Goal: Task Accomplishment & Management: Complete application form

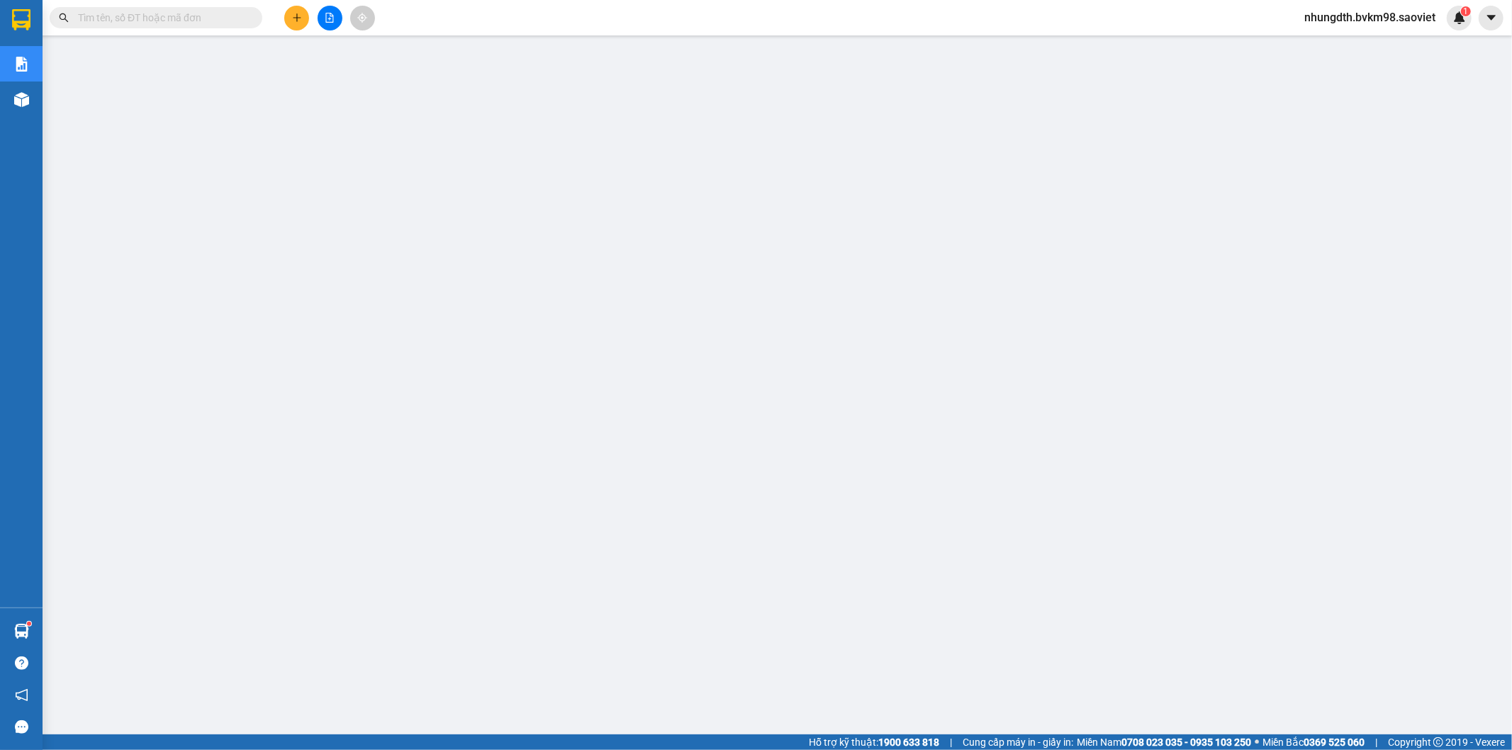
click at [289, 18] on button at bounding box center [296, 18] width 25 height 25
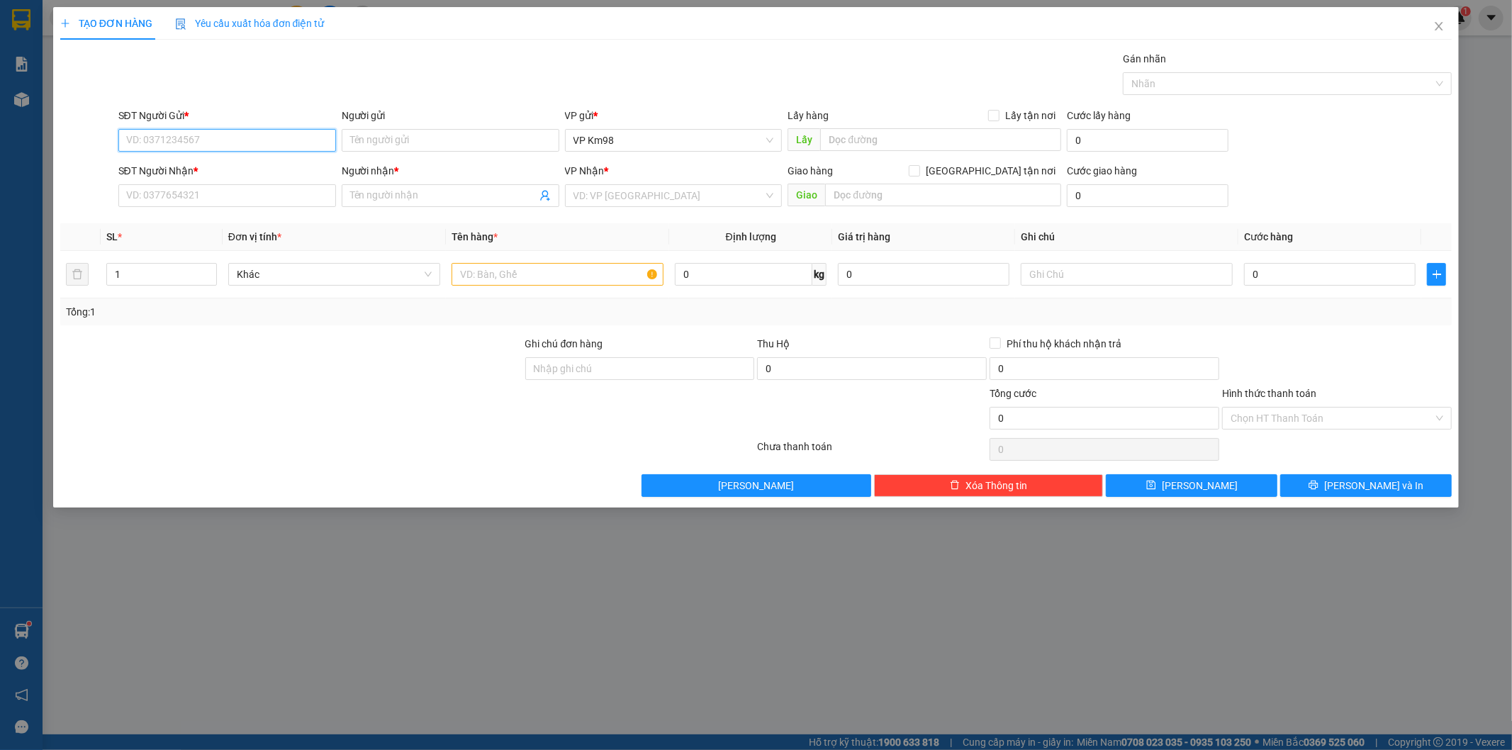
click at [228, 139] on input "SĐT Người Gửi *" at bounding box center [227, 140] width 218 height 23
type input "0974754228"
click at [174, 167] on div "0974754228 - kt" at bounding box center [227, 169] width 201 height 16
type input "kt"
type input "0349780505"
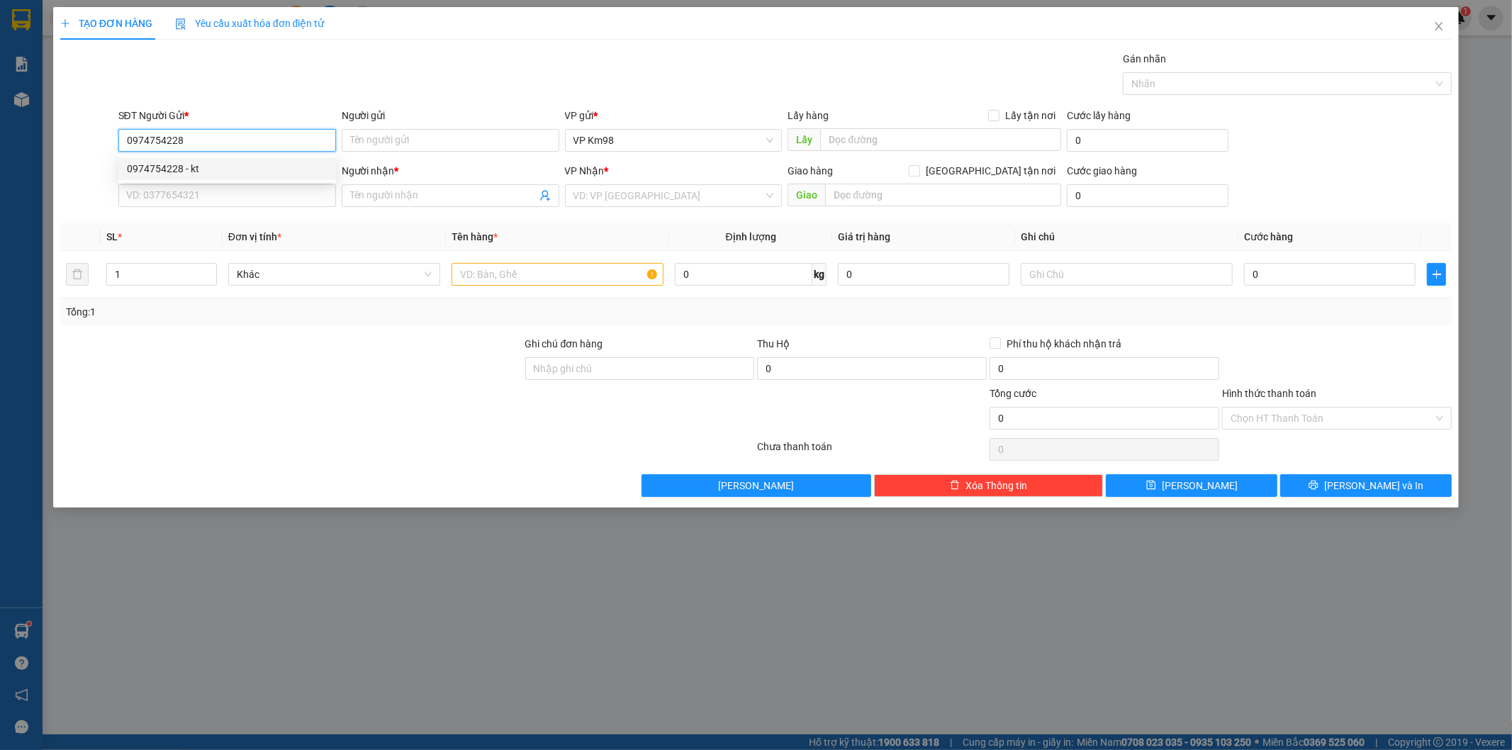
type input "ngân"
type input "0974754228"
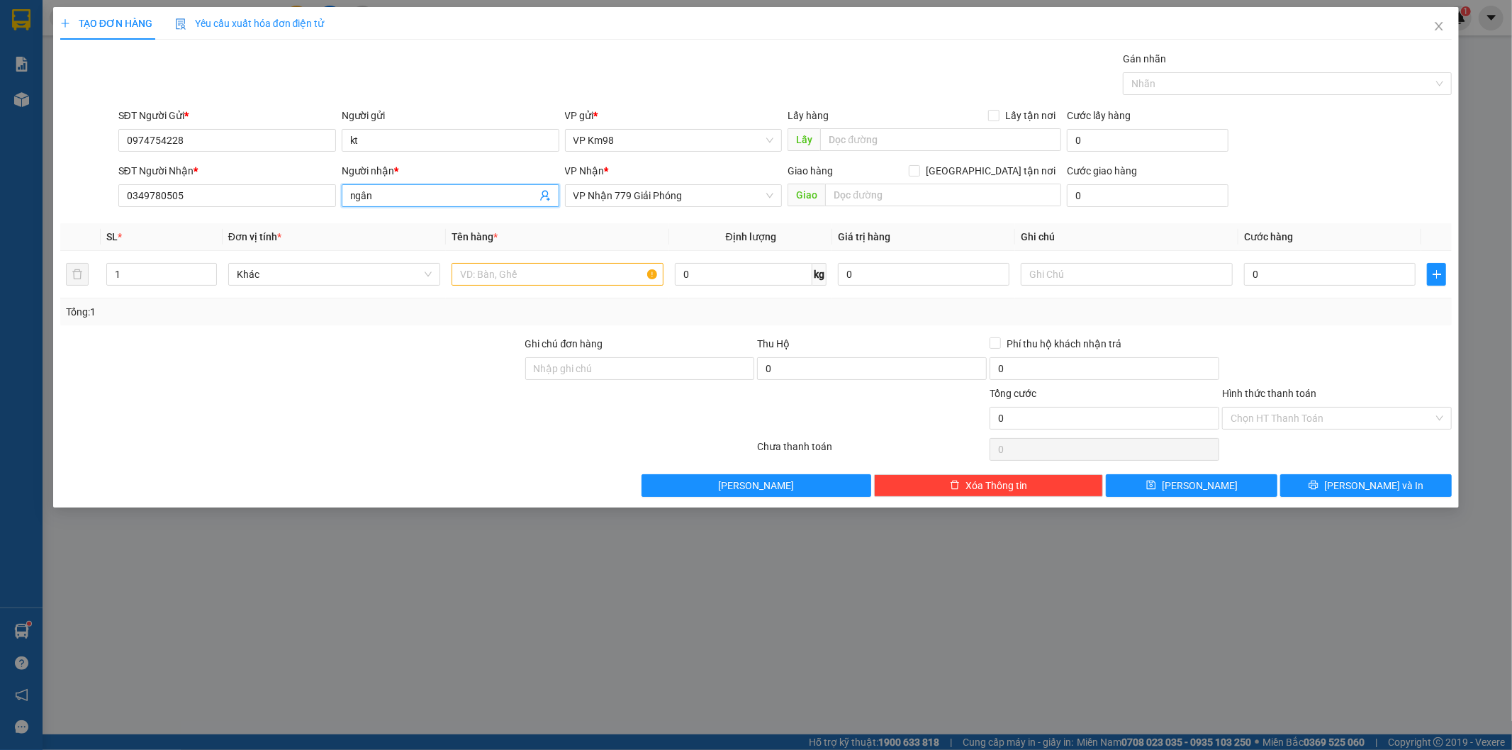
click at [437, 197] on input "ngân" at bounding box center [443, 196] width 186 height 16
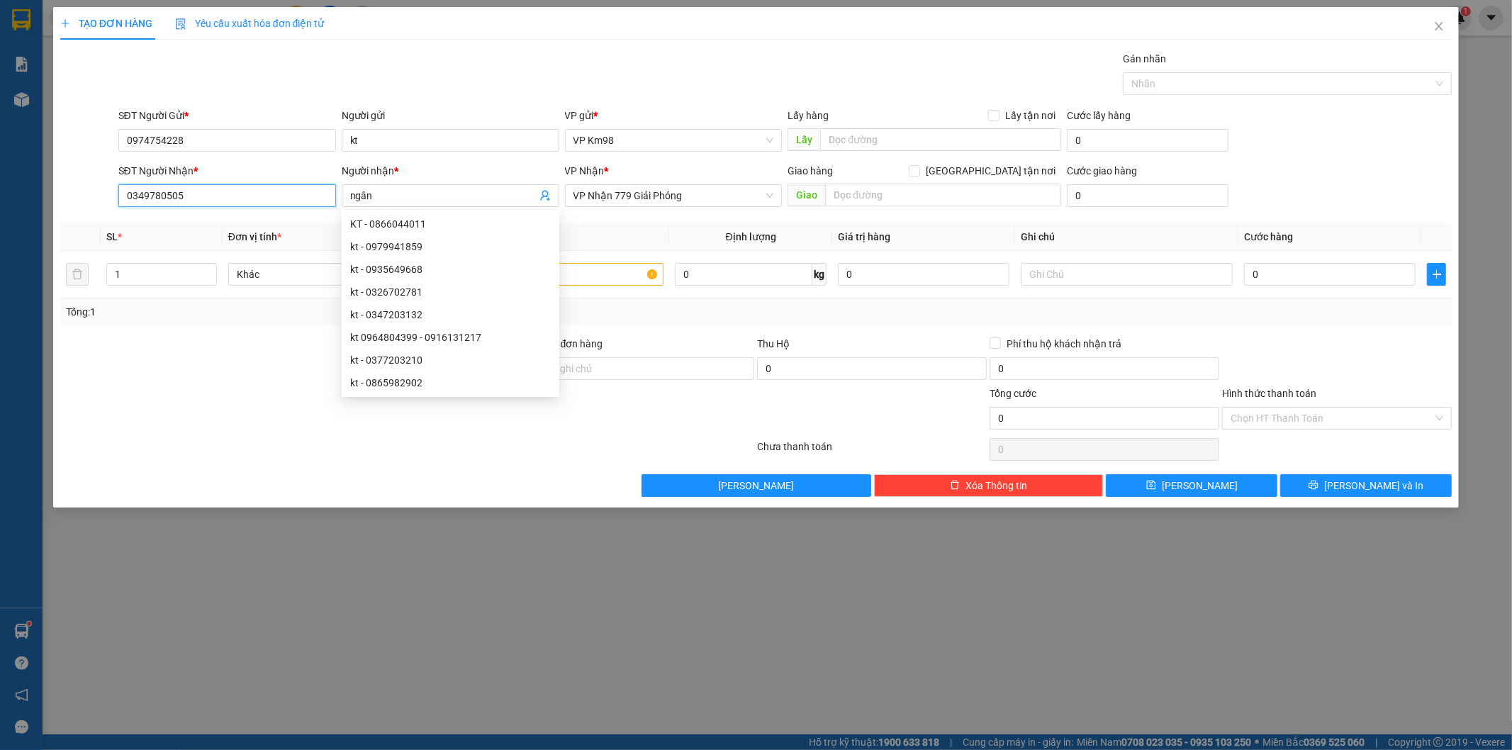
click at [228, 202] on input "0349780505" at bounding box center [227, 195] width 218 height 23
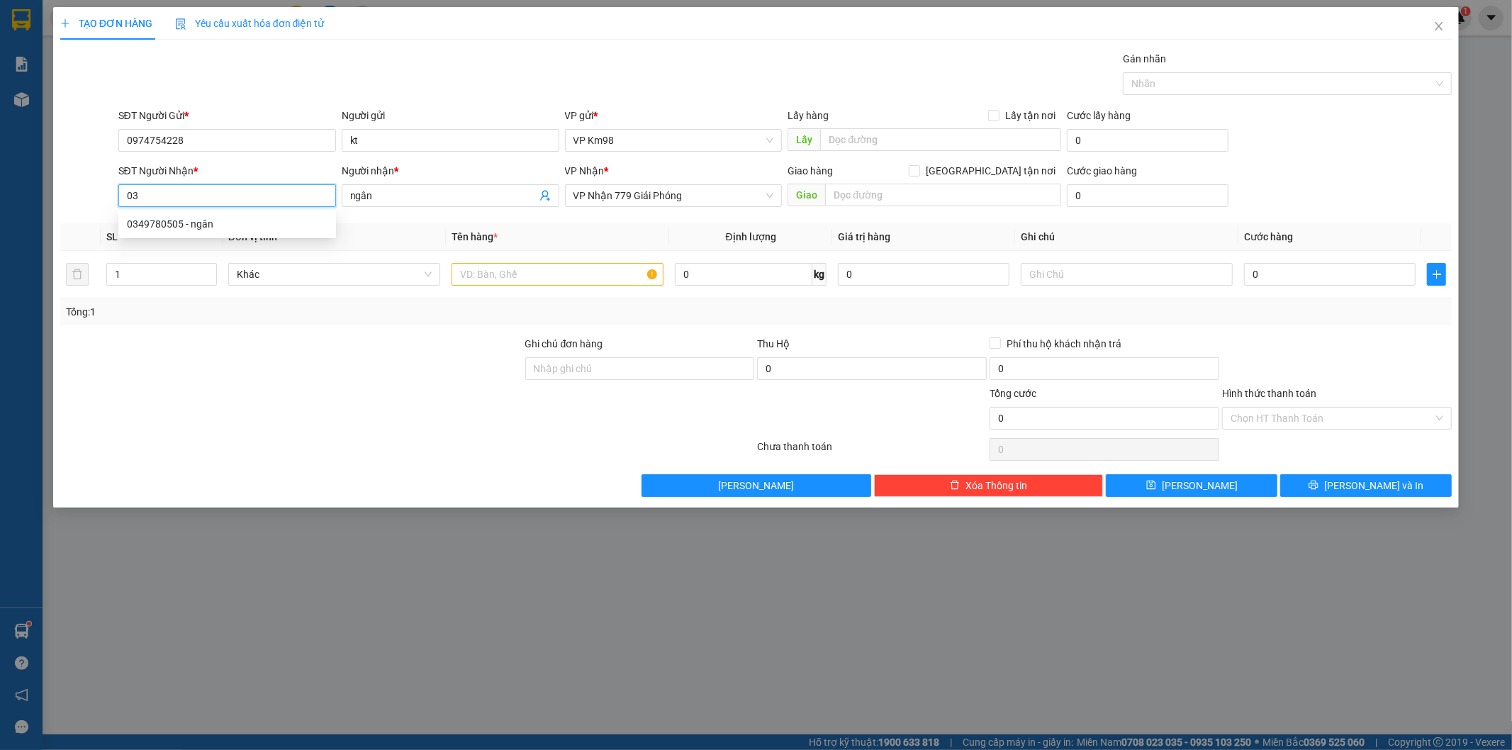
type input "0"
type input "0963982482"
click at [408, 195] on input "ngân" at bounding box center [443, 196] width 186 height 16
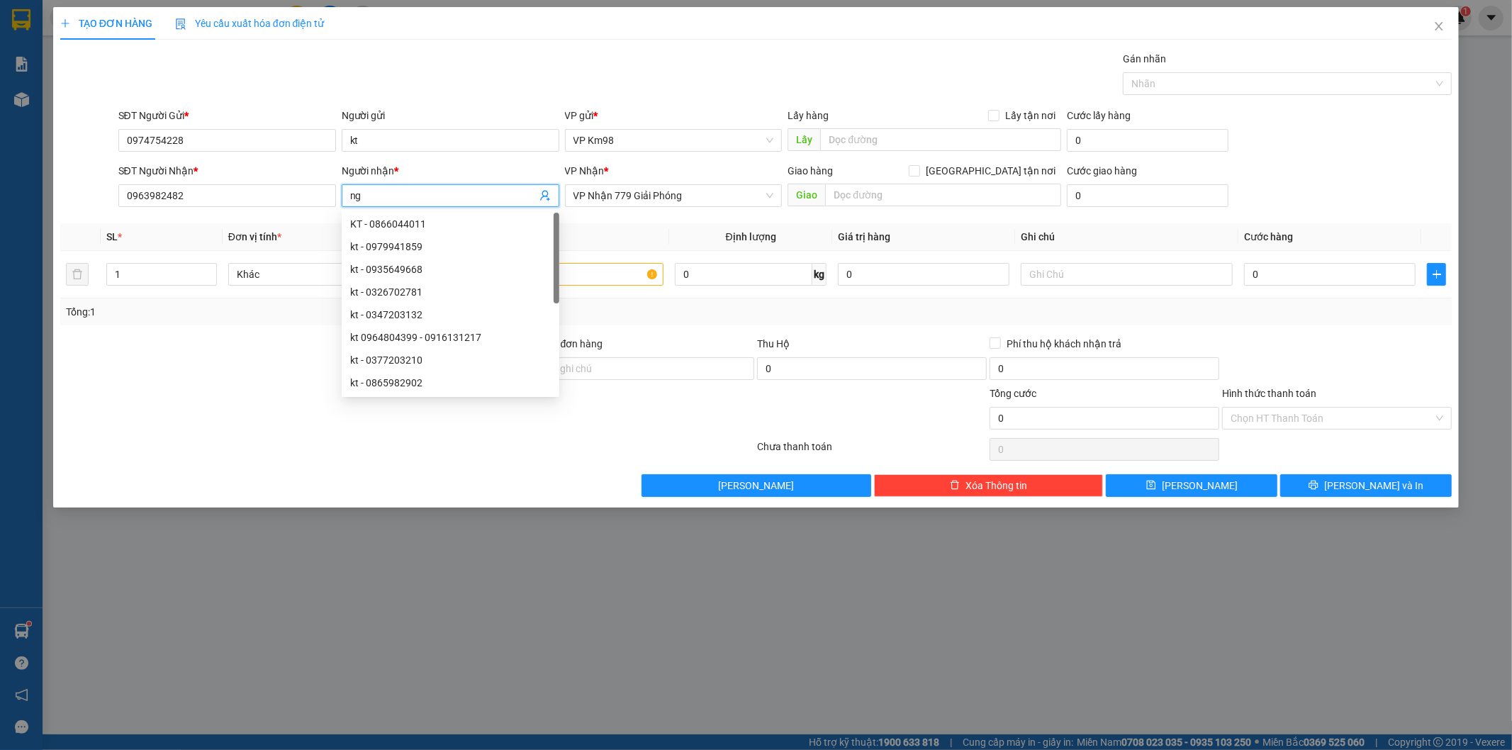
type input "n"
click at [595, 184] on div "VP Nhận 779 Giải Phóng" at bounding box center [674, 195] width 218 height 23
type input "NAM"
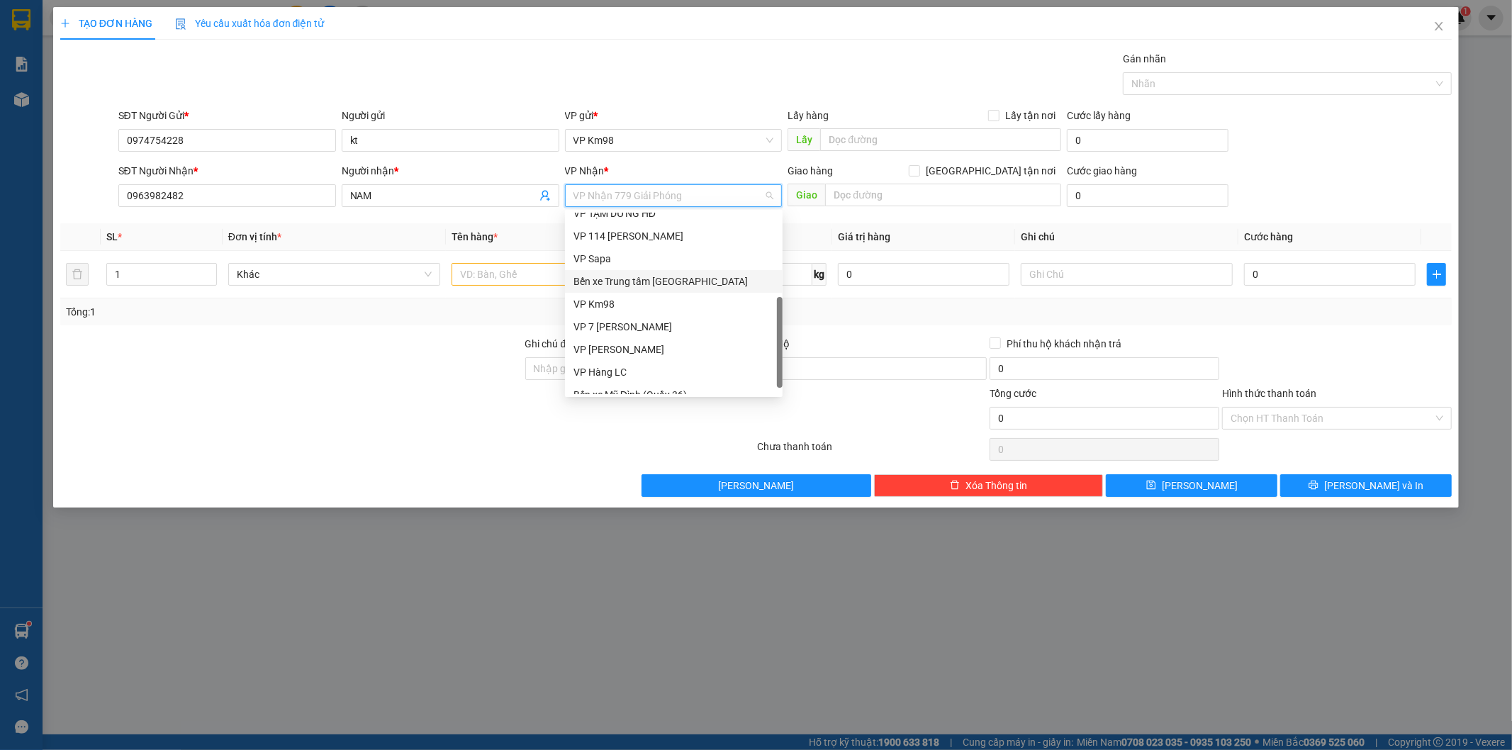
scroll to position [159, 0]
click at [641, 310] on div "VP 7 [PERSON_NAME]" at bounding box center [673, 315] width 201 height 16
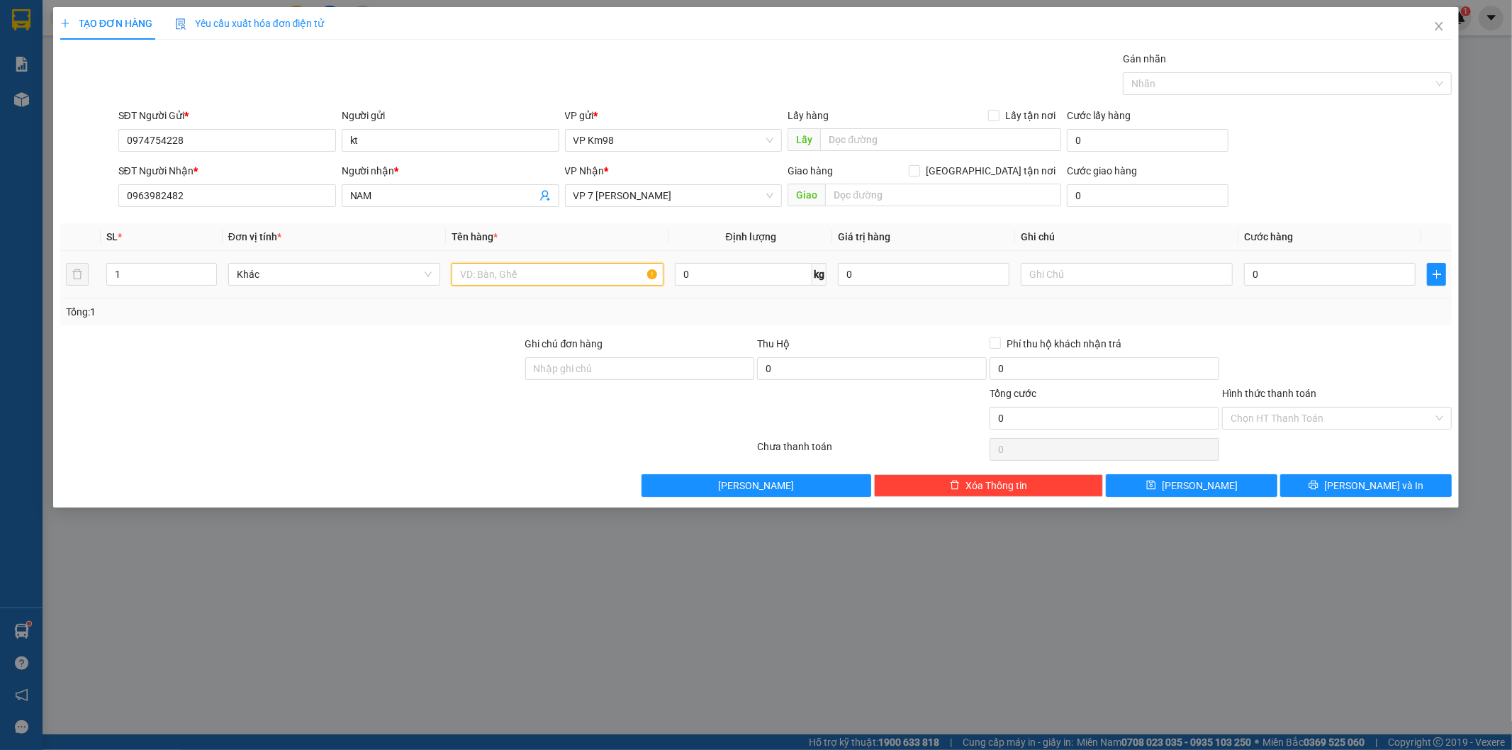
click at [482, 266] on input "text" at bounding box center [557, 274] width 212 height 23
type input "TÚI NÓN"
click at [1290, 267] on input "0" at bounding box center [1330, 274] width 172 height 23
type input "5"
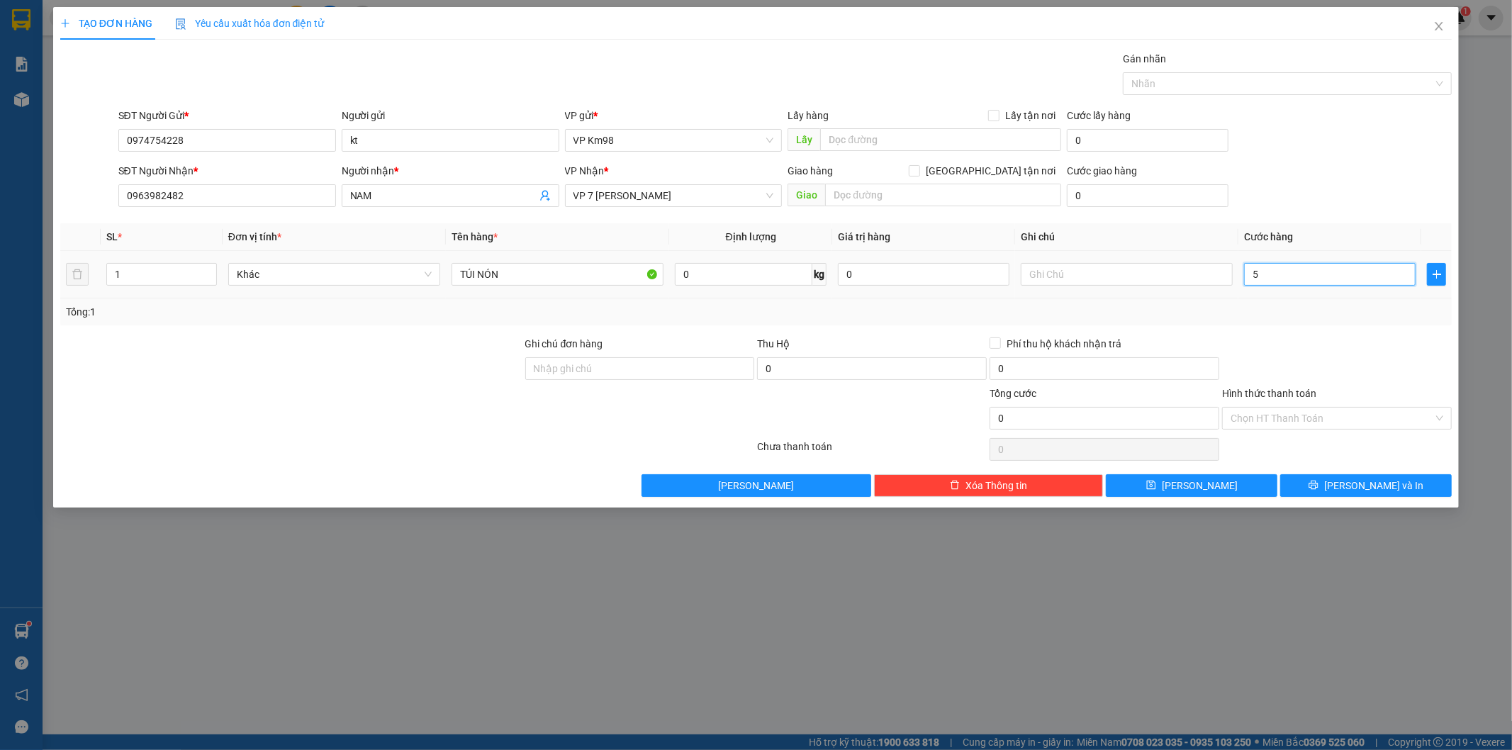
type input "5"
type input "50"
type input "500"
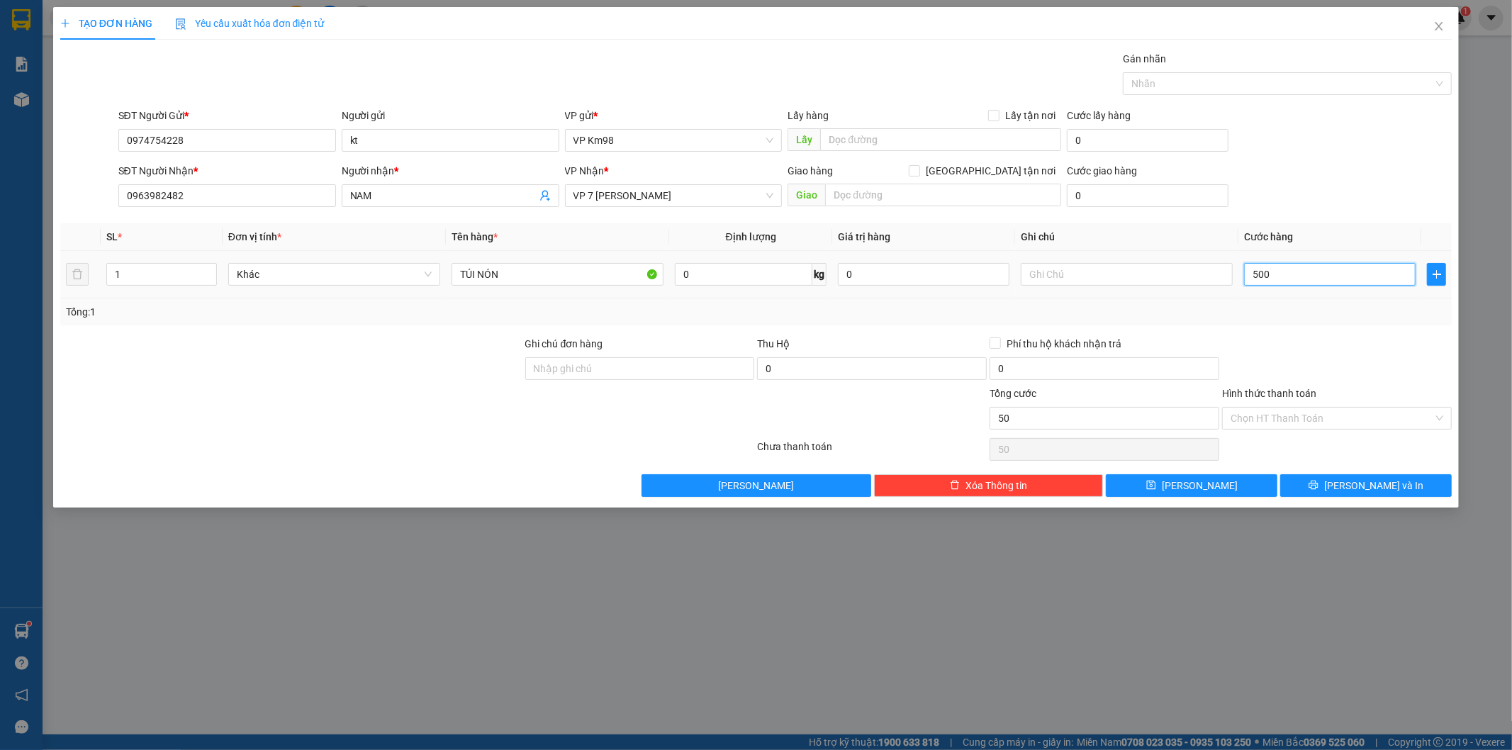
type input "500"
type input "5.000"
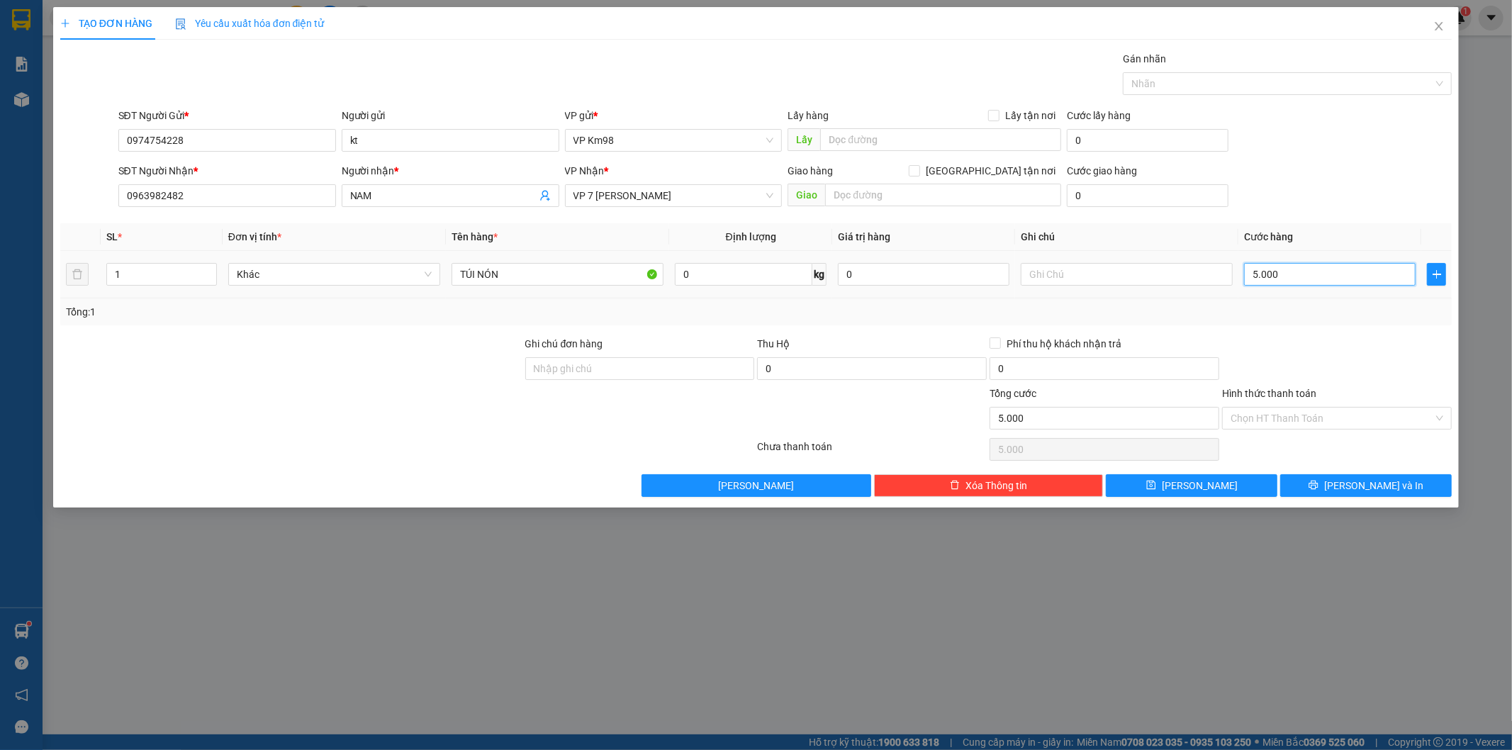
type input "50.000"
click at [1333, 485] on button "[PERSON_NAME] và In" at bounding box center [1366, 485] width 172 height 23
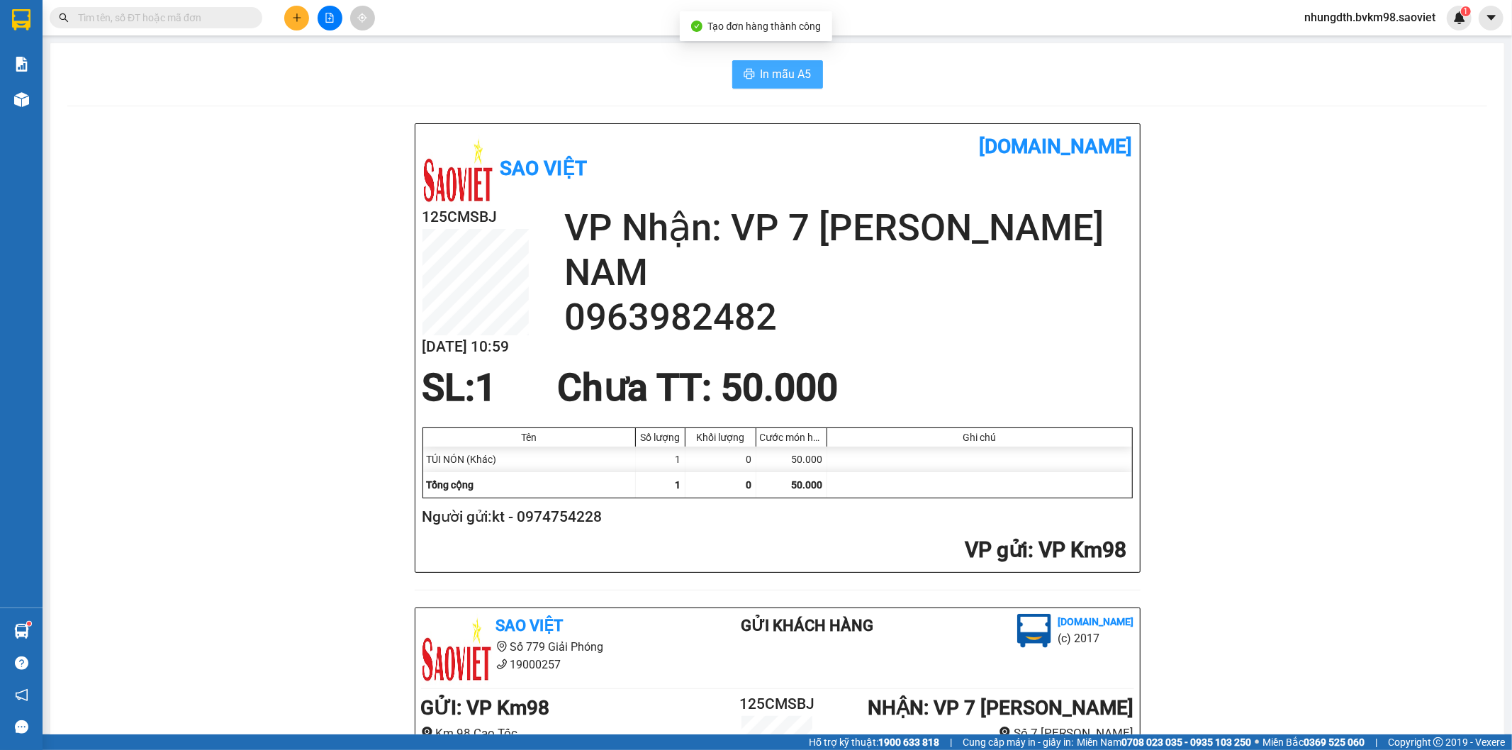
click at [750, 71] on button "In mẫu A5" at bounding box center [777, 74] width 91 height 28
click at [268, 386] on div "Sao Việt [DOMAIN_NAME] 125CMSBJ [DATE] 10:59 VP Nhận: VP 7 [PERSON_NAME] NAM 09…" at bounding box center [777, 622] width 1420 height 999
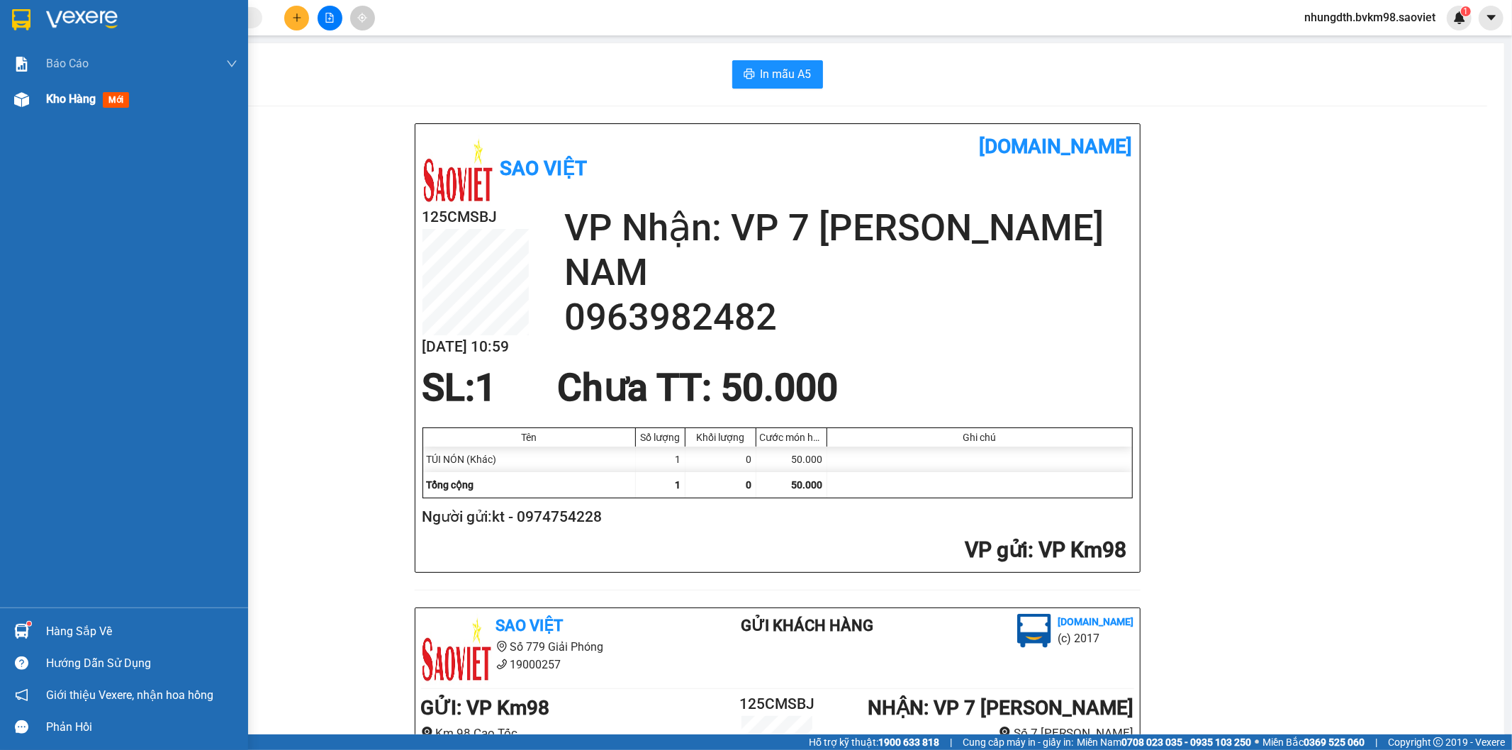
click at [18, 93] on img at bounding box center [21, 99] width 15 height 15
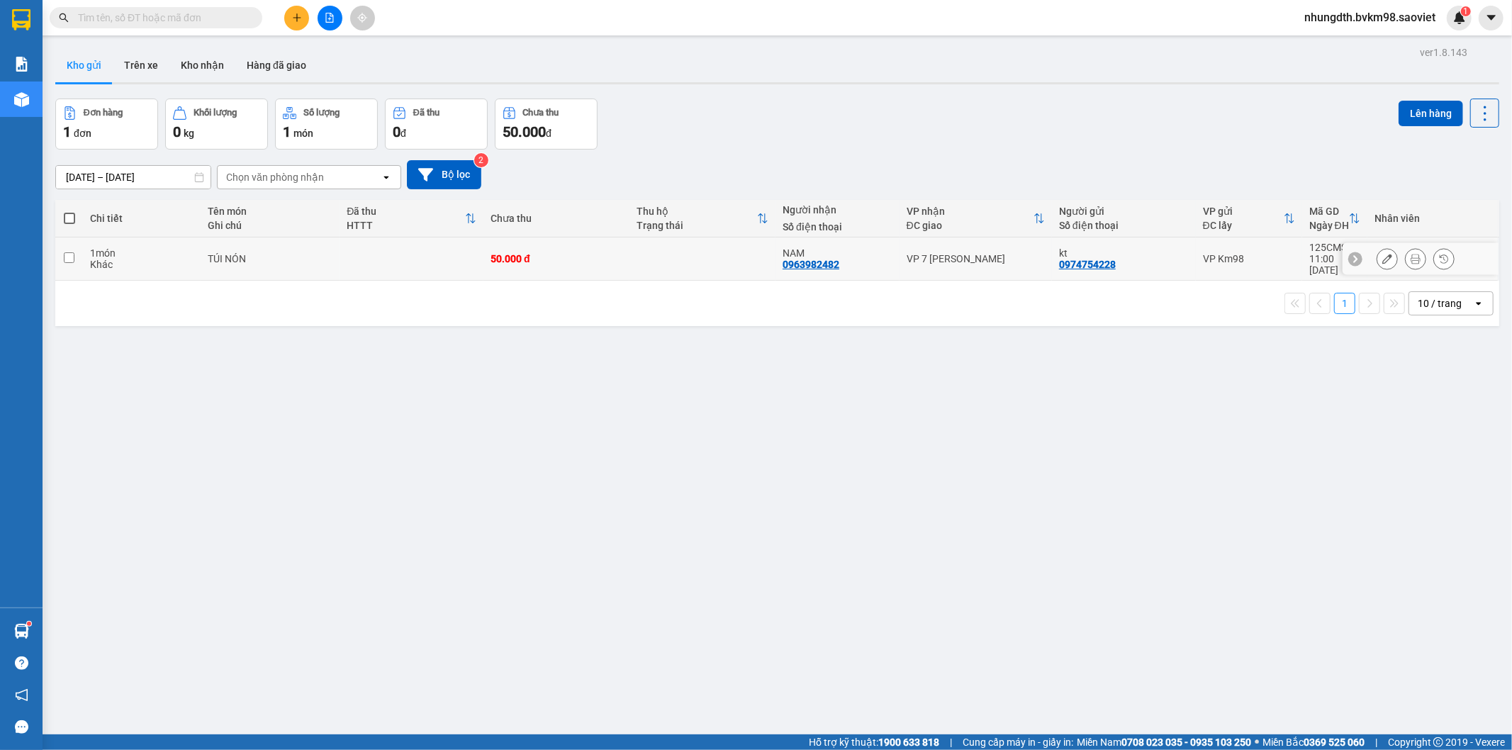
drag, startPoint x: 69, startPoint y: 250, endPoint x: 284, endPoint y: 228, distance: 215.9
click at [78, 250] on td at bounding box center [69, 258] width 28 height 43
checkbox input "true"
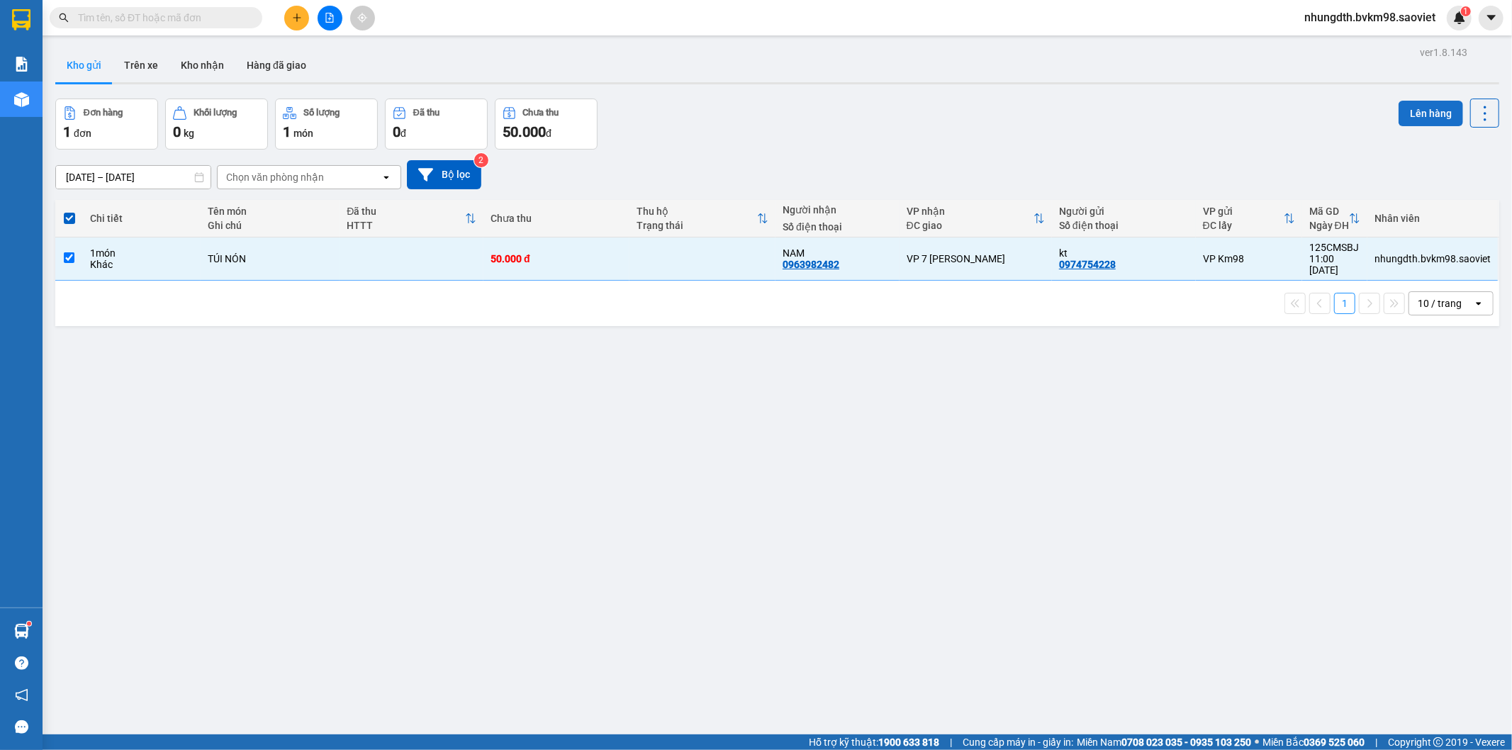
click at [1420, 109] on button "Lên hàng" at bounding box center [1430, 114] width 64 height 26
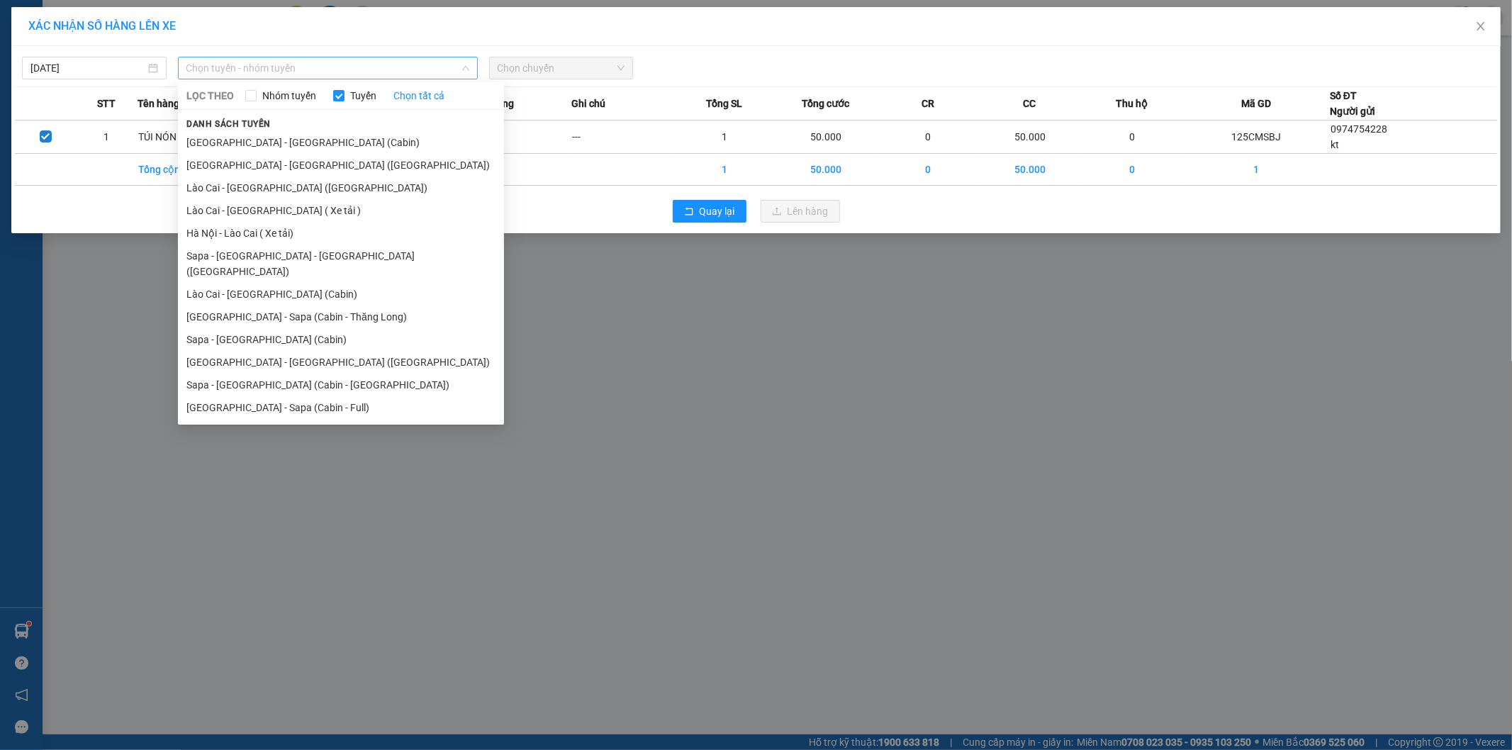
click at [307, 58] on span "Chọn tuyến - nhóm tuyến" at bounding box center [327, 67] width 283 height 21
click at [271, 190] on li "Lào Cai - [GEOGRAPHIC_DATA] ([GEOGRAPHIC_DATA])" at bounding box center [341, 187] width 326 height 23
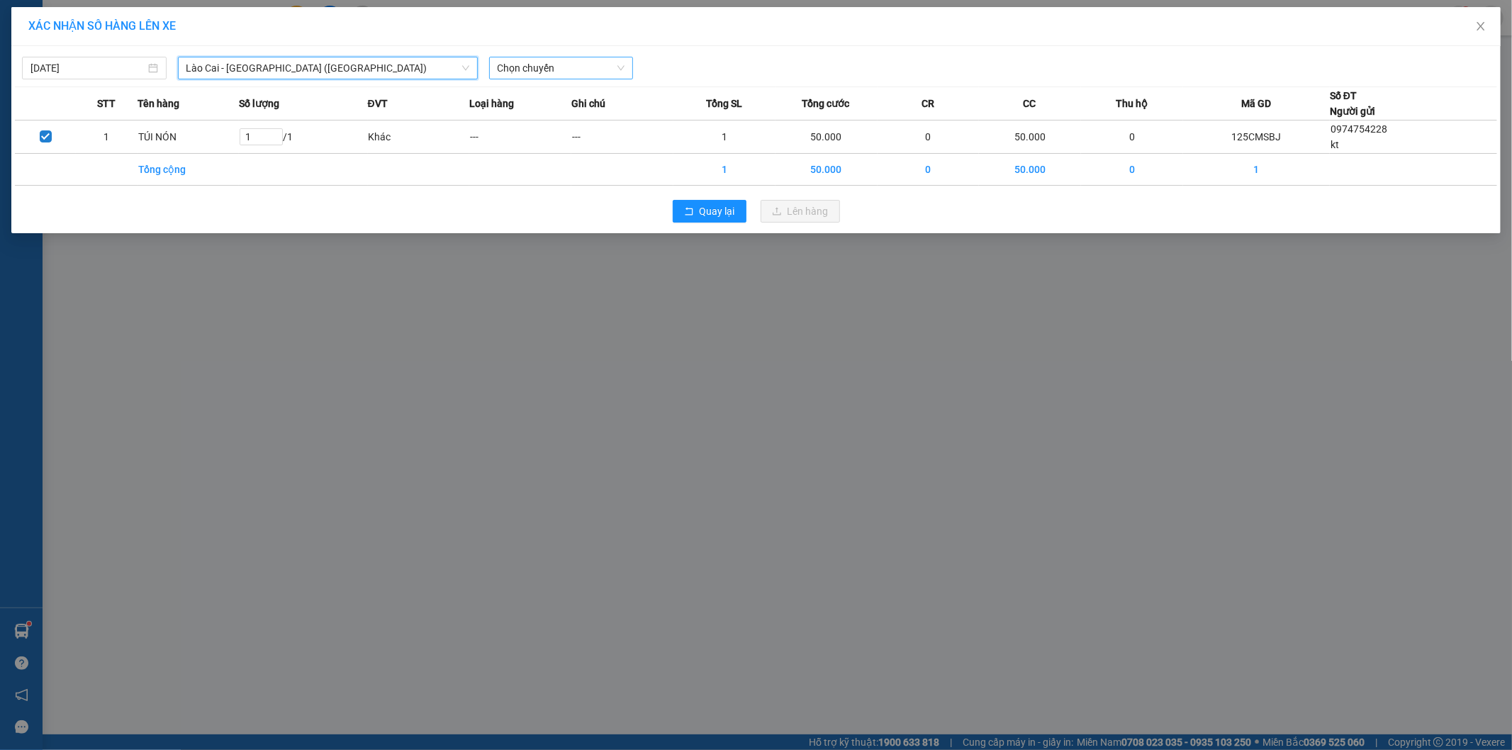
click at [525, 69] on span "Chọn chuyến" at bounding box center [562, 67] width 128 height 21
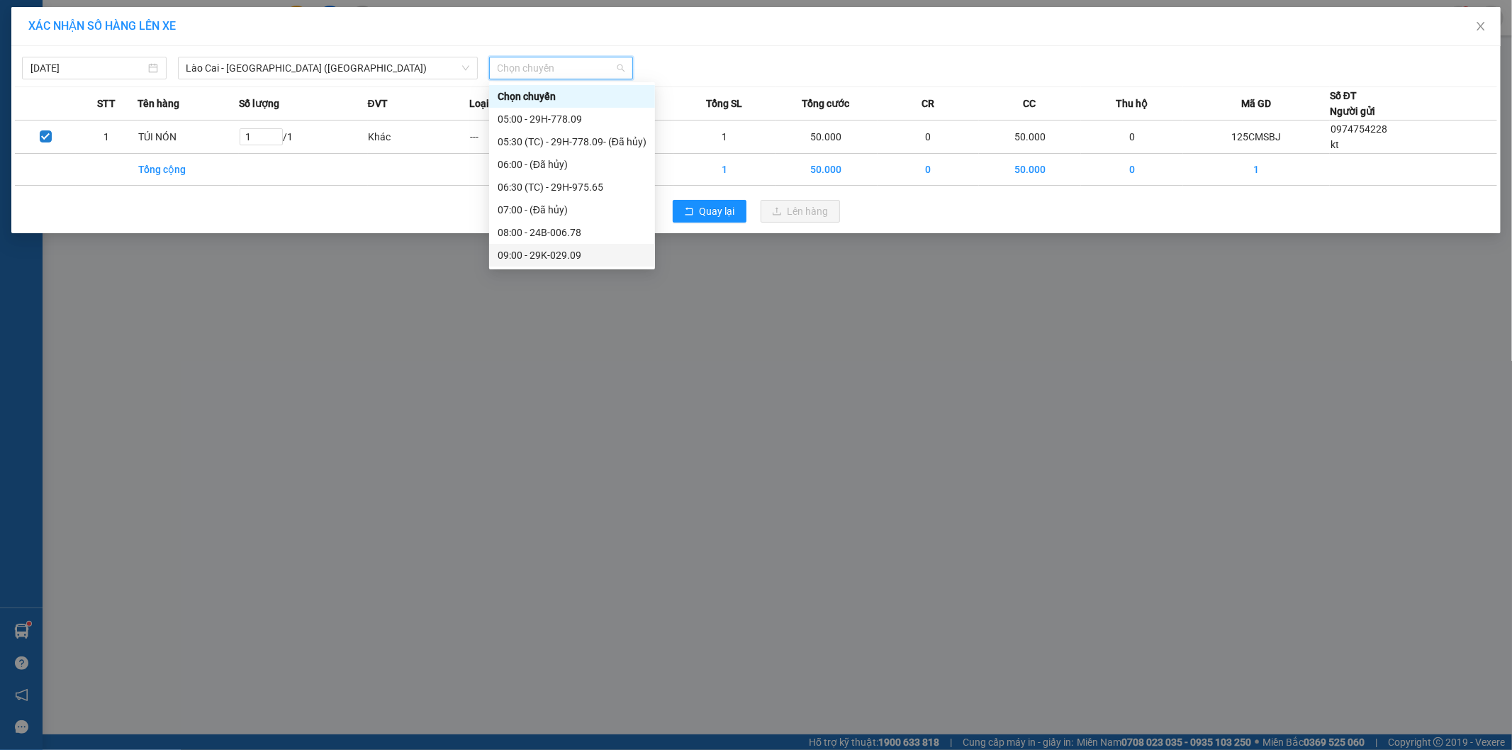
click at [572, 256] on div "09:00 - 29K-029.09" at bounding box center [572, 255] width 149 height 16
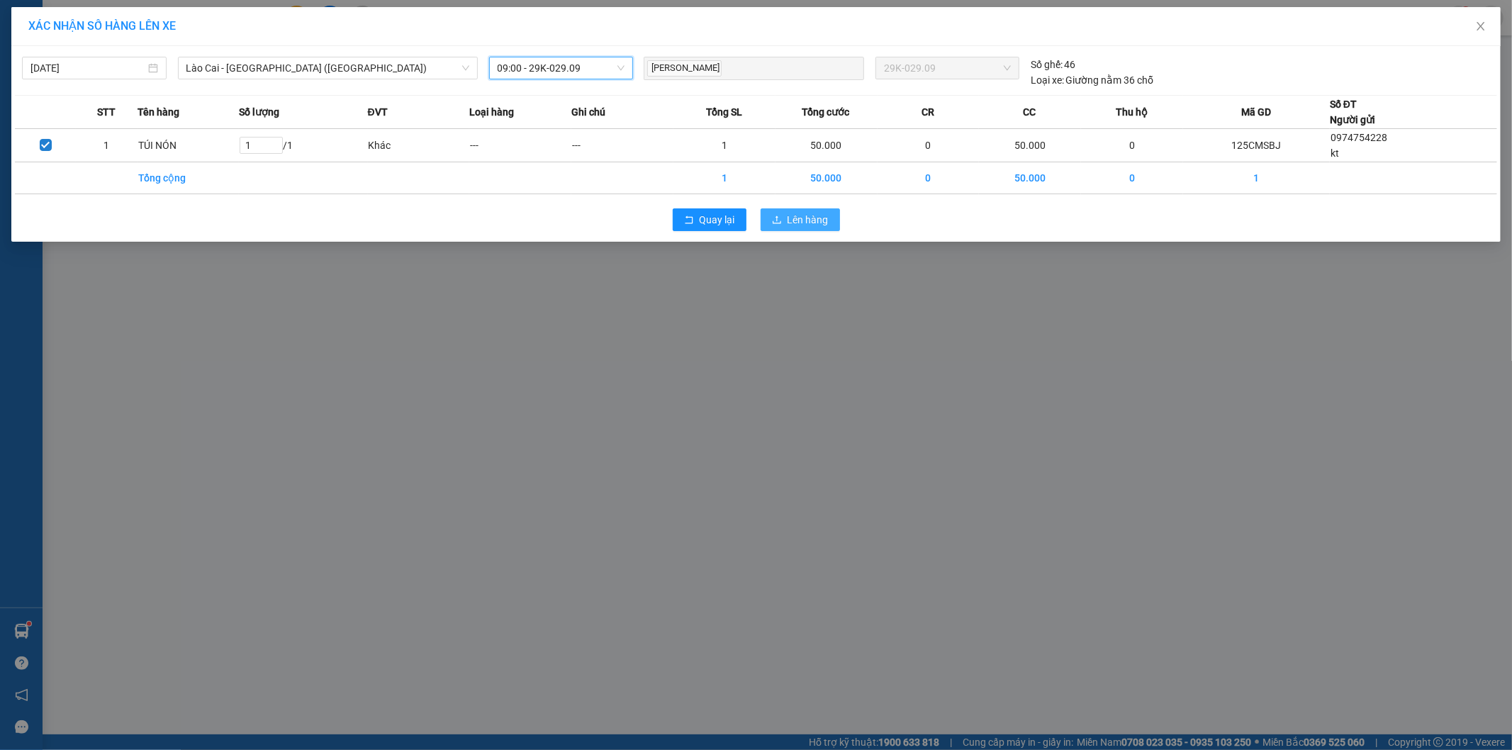
drag, startPoint x: 807, startPoint y: 220, endPoint x: 802, endPoint y: 229, distance: 9.5
click at [808, 220] on span "Lên hàng" at bounding box center [807, 220] width 41 height 16
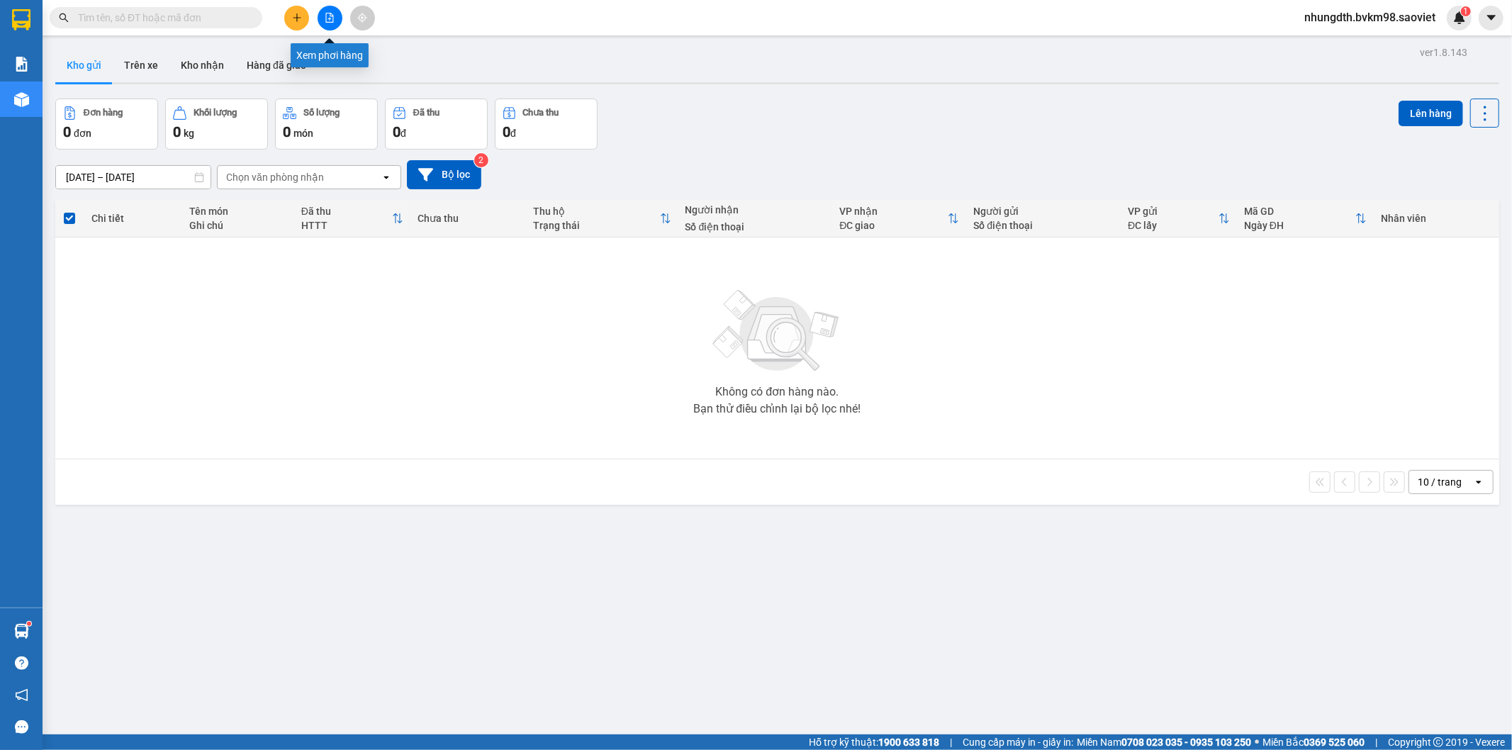
click at [325, 22] on icon "file-add" at bounding box center [330, 18] width 10 height 10
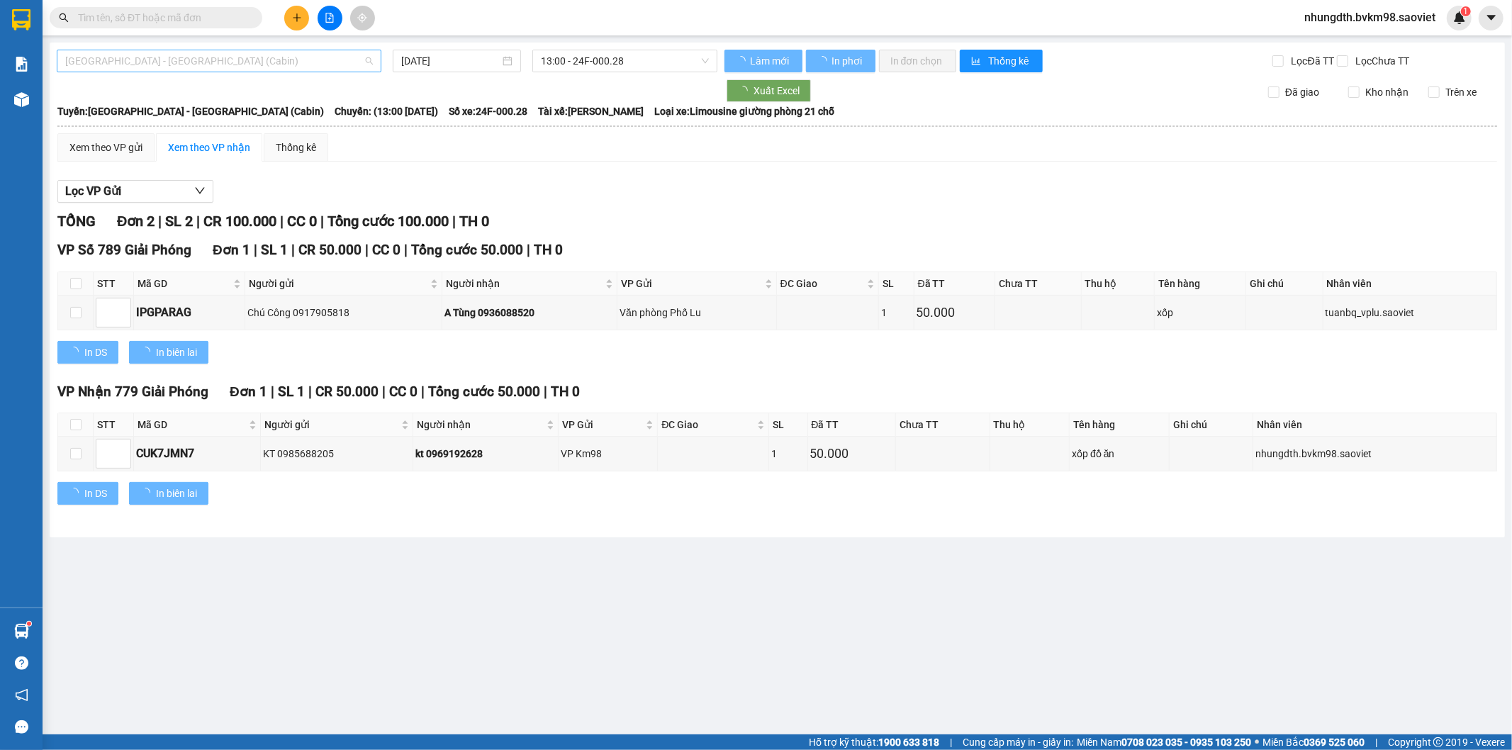
click at [232, 65] on span "[GEOGRAPHIC_DATA] - [GEOGRAPHIC_DATA] (Cabin)" at bounding box center [219, 60] width 308 height 21
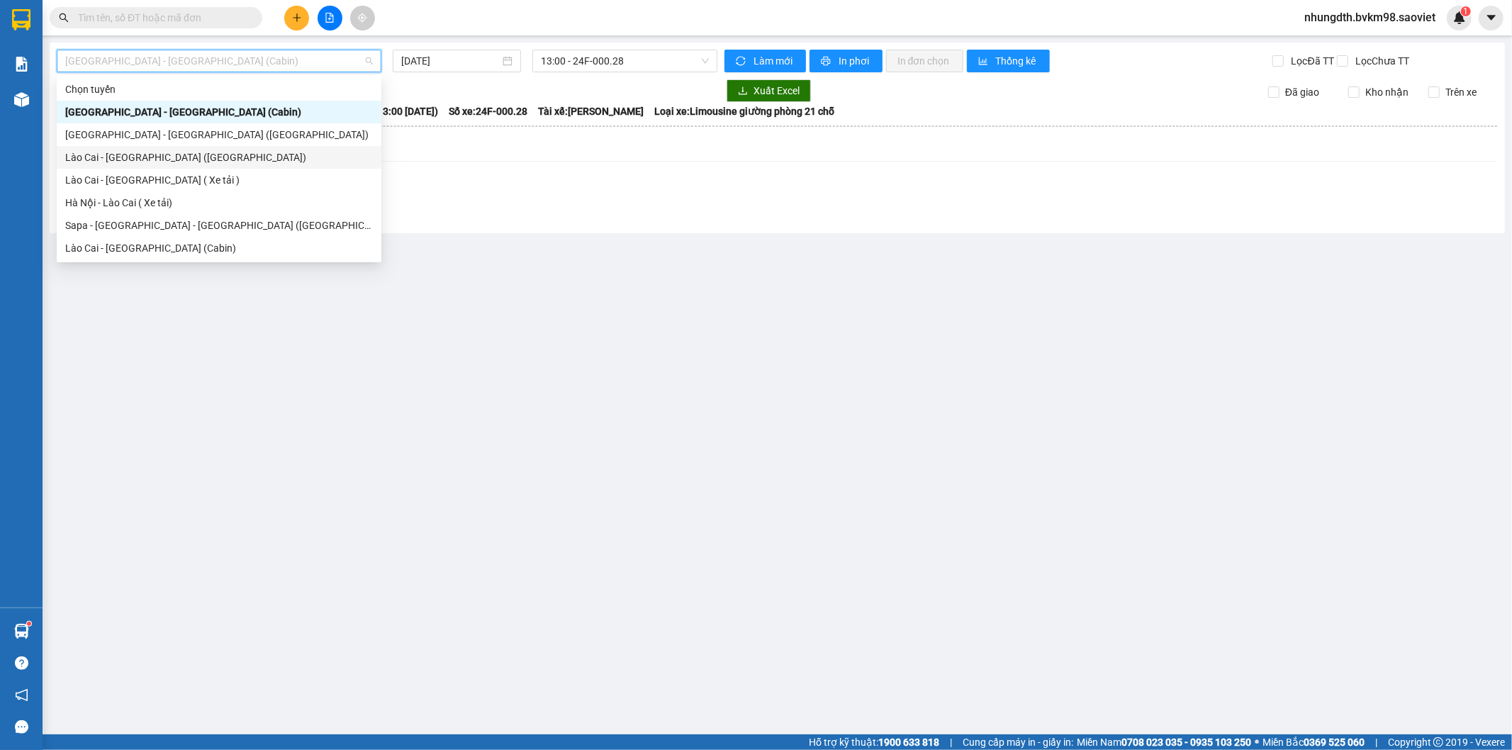
click at [174, 157] on div "Lào Cai - [GEOGRAPHIC_DATA] ([GEOGRAPHIC_DATA])" at bounding box center [219, 158] width 308 height 16
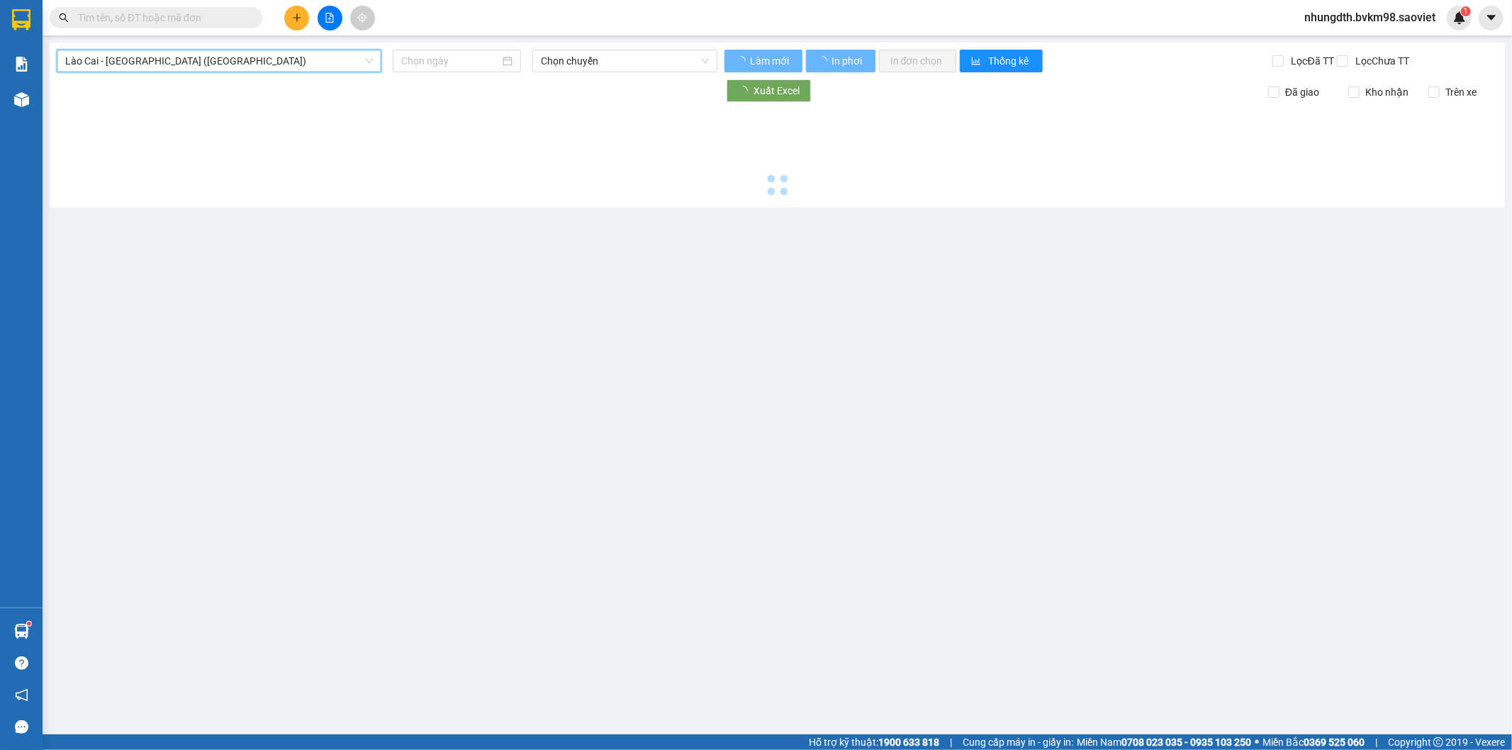
type input "[DATE]"
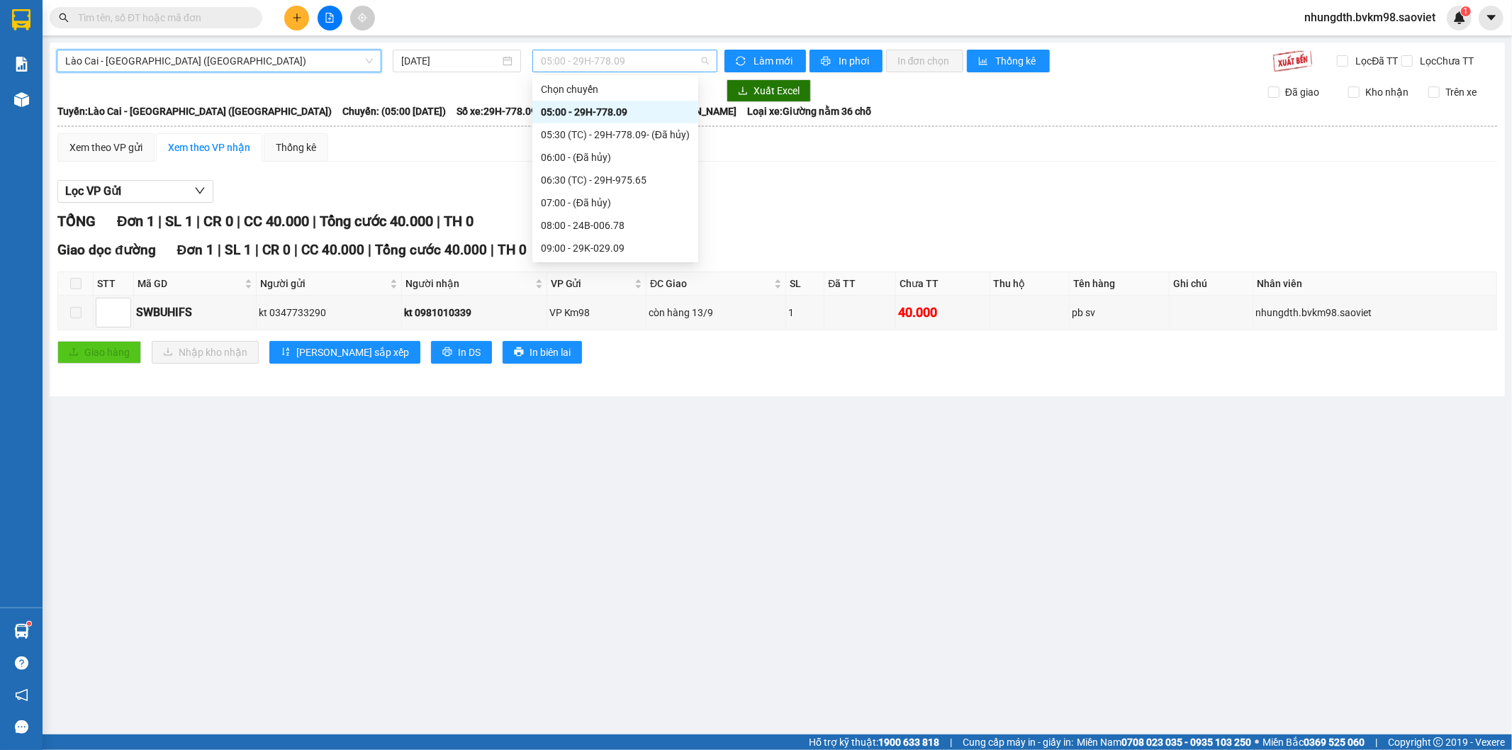
click at [660, 64] on span "05:00 - 29H-778.09" at bounding box center [624, 60] width 167 height 21
click at [606, 252] on div "09:00 - 29K-029.09" at bounding box center [615, 248] width 149 height 16
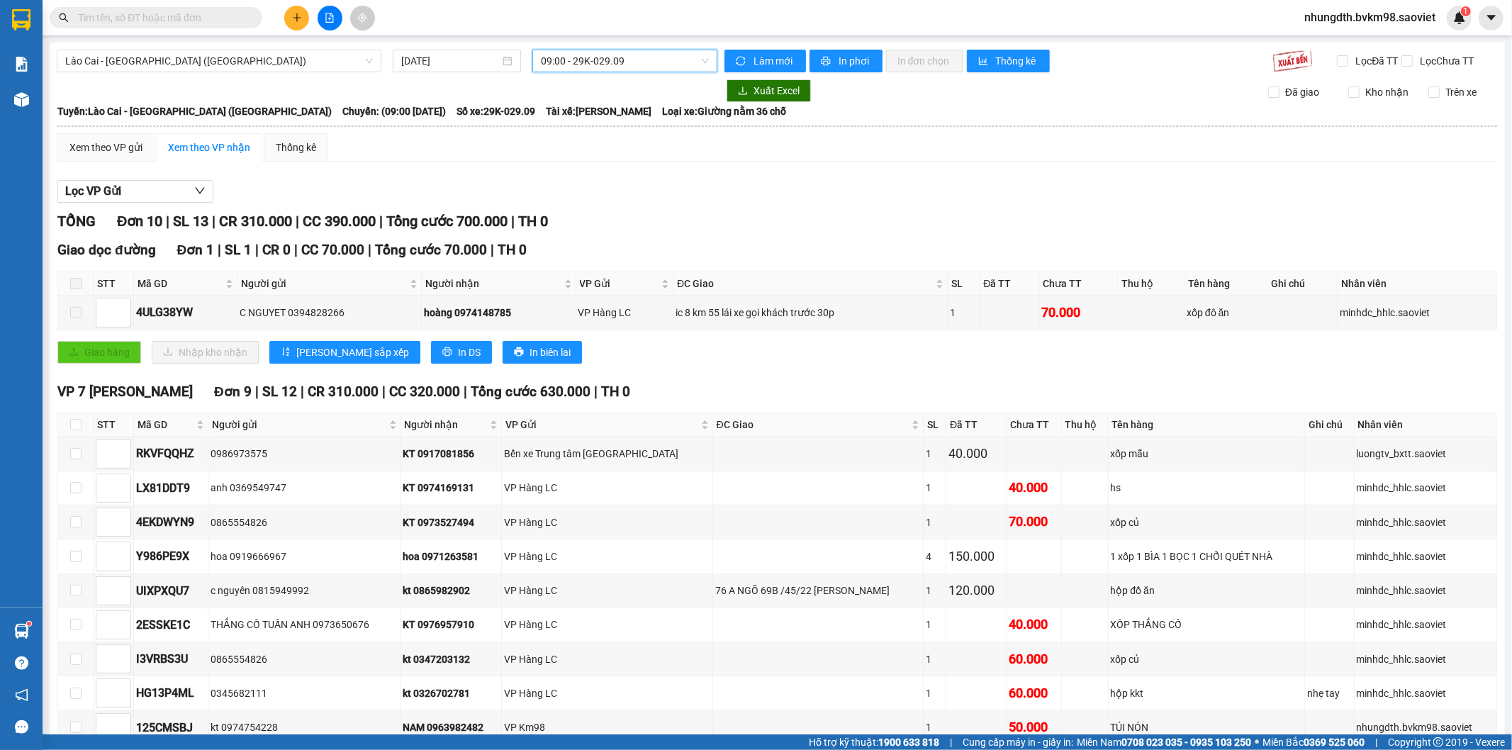
scroll to position [97, 0]
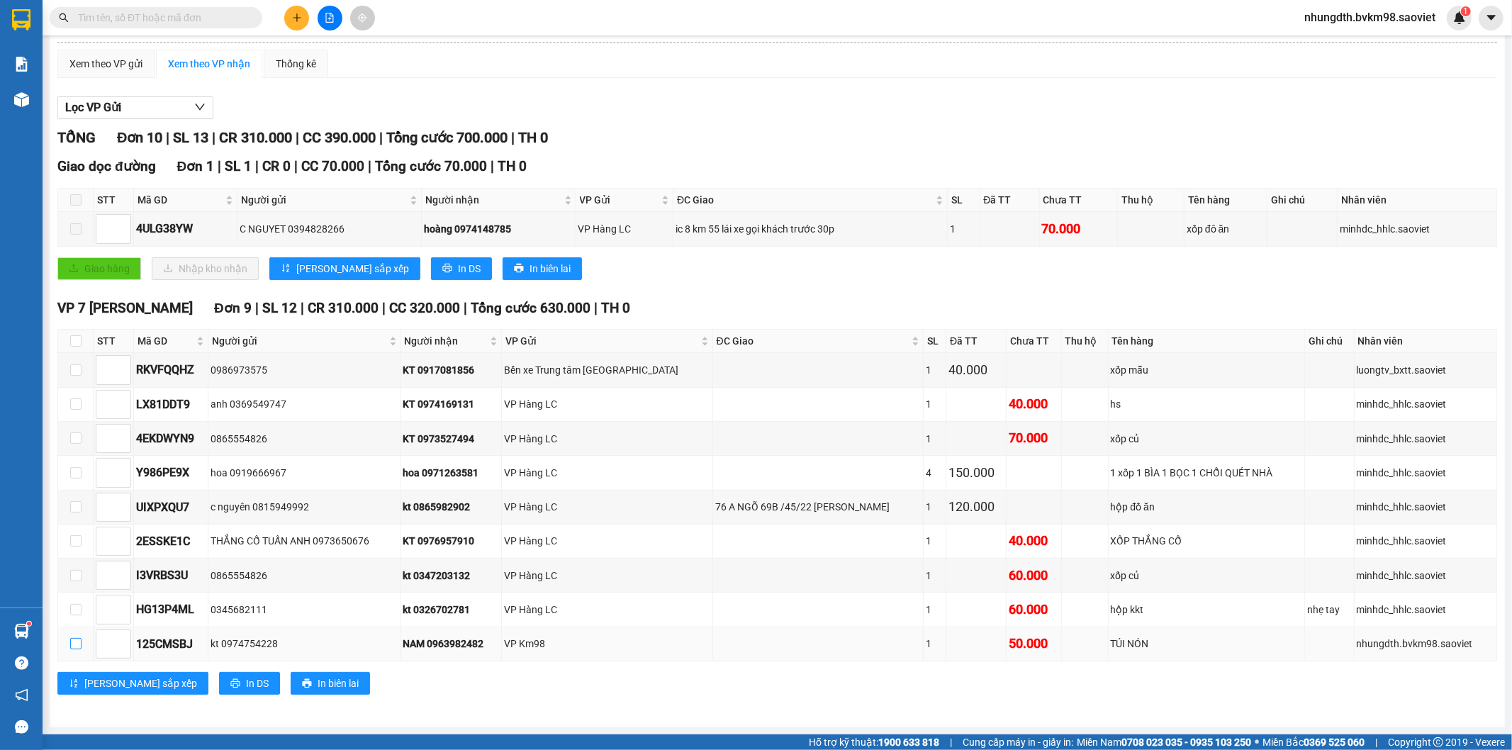
click at [79, 641] on input "checkbox" at bounding box center [75, 643] width 11 height 11
checkbox input "true"
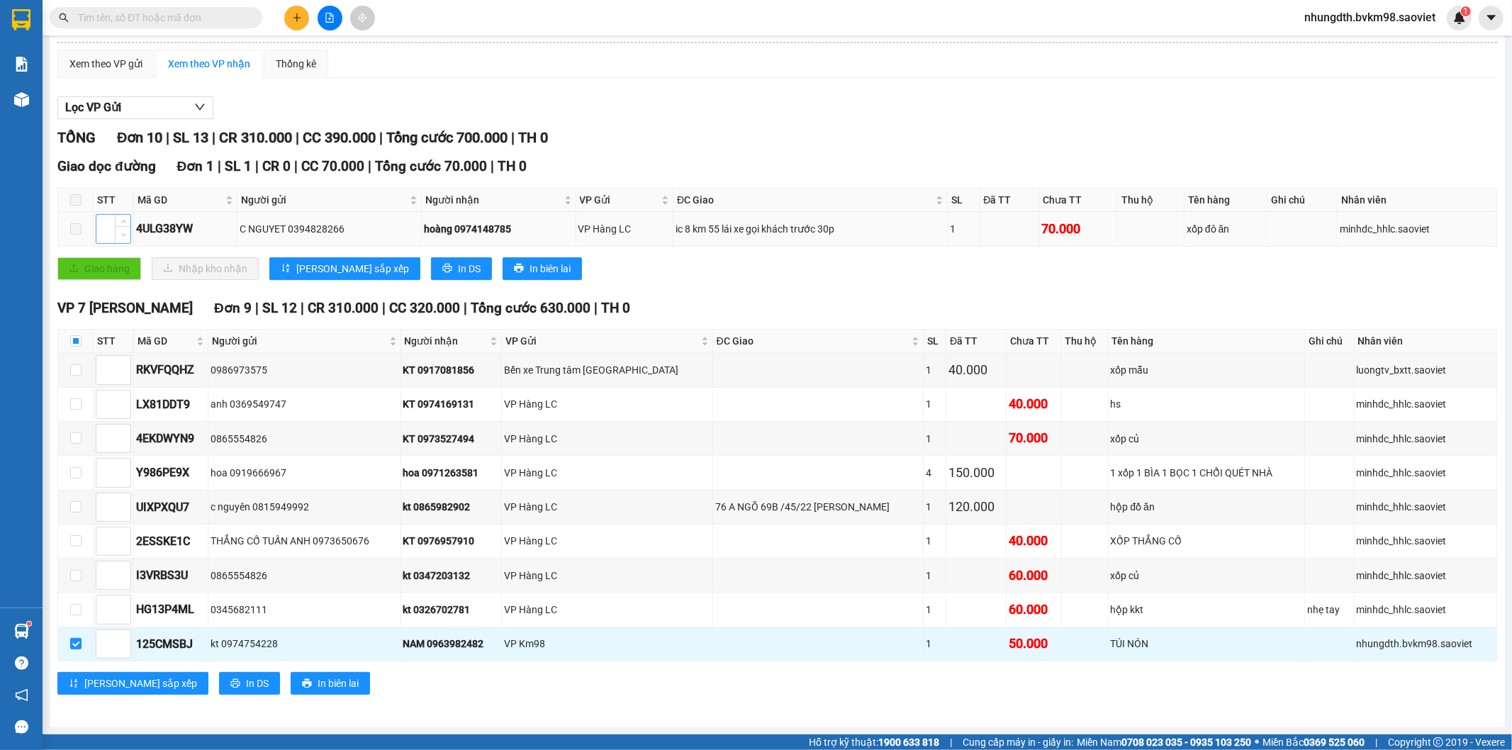
scroll to position [0, 0]
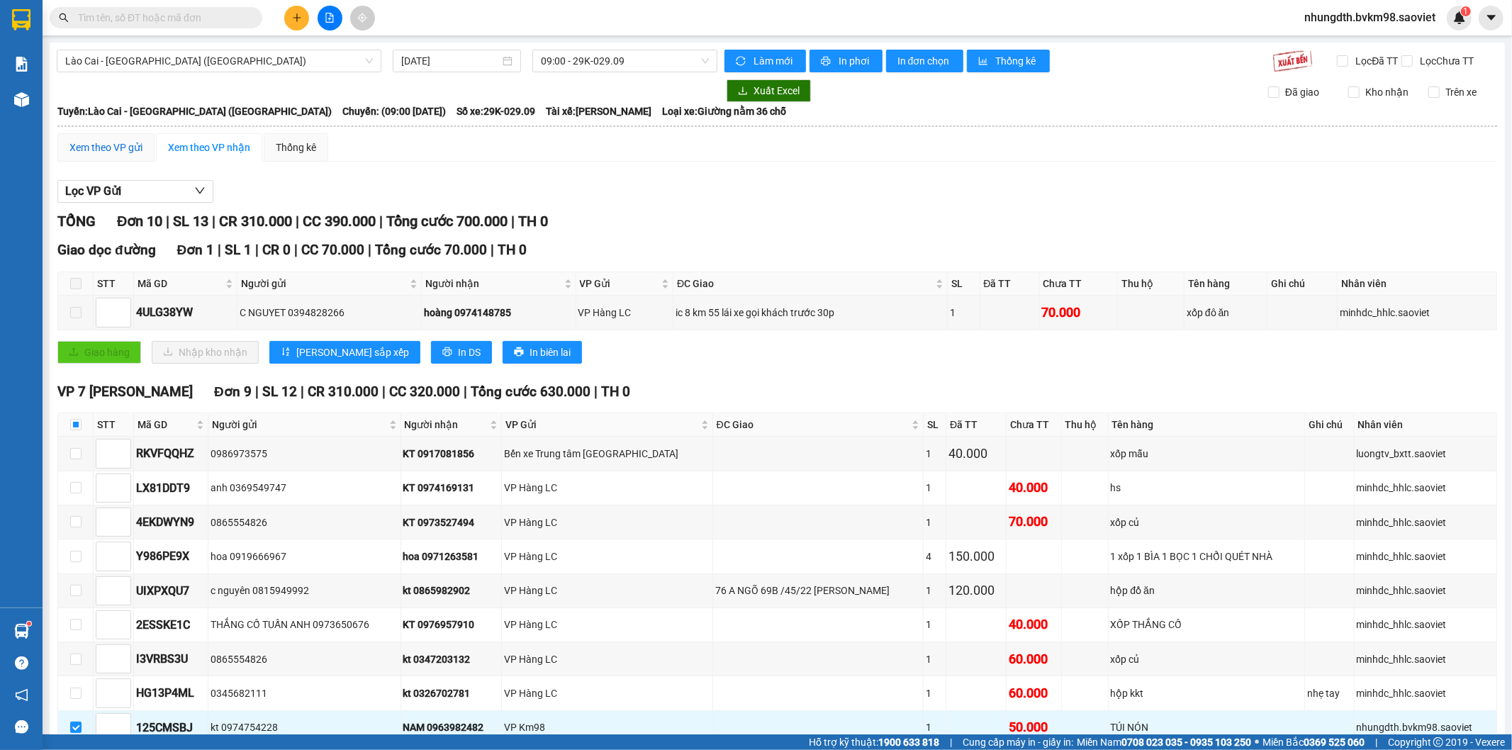
click at [137, 155] on div "Xem theo VP gửi" at bounding box center [105, 148] width 73 height 16
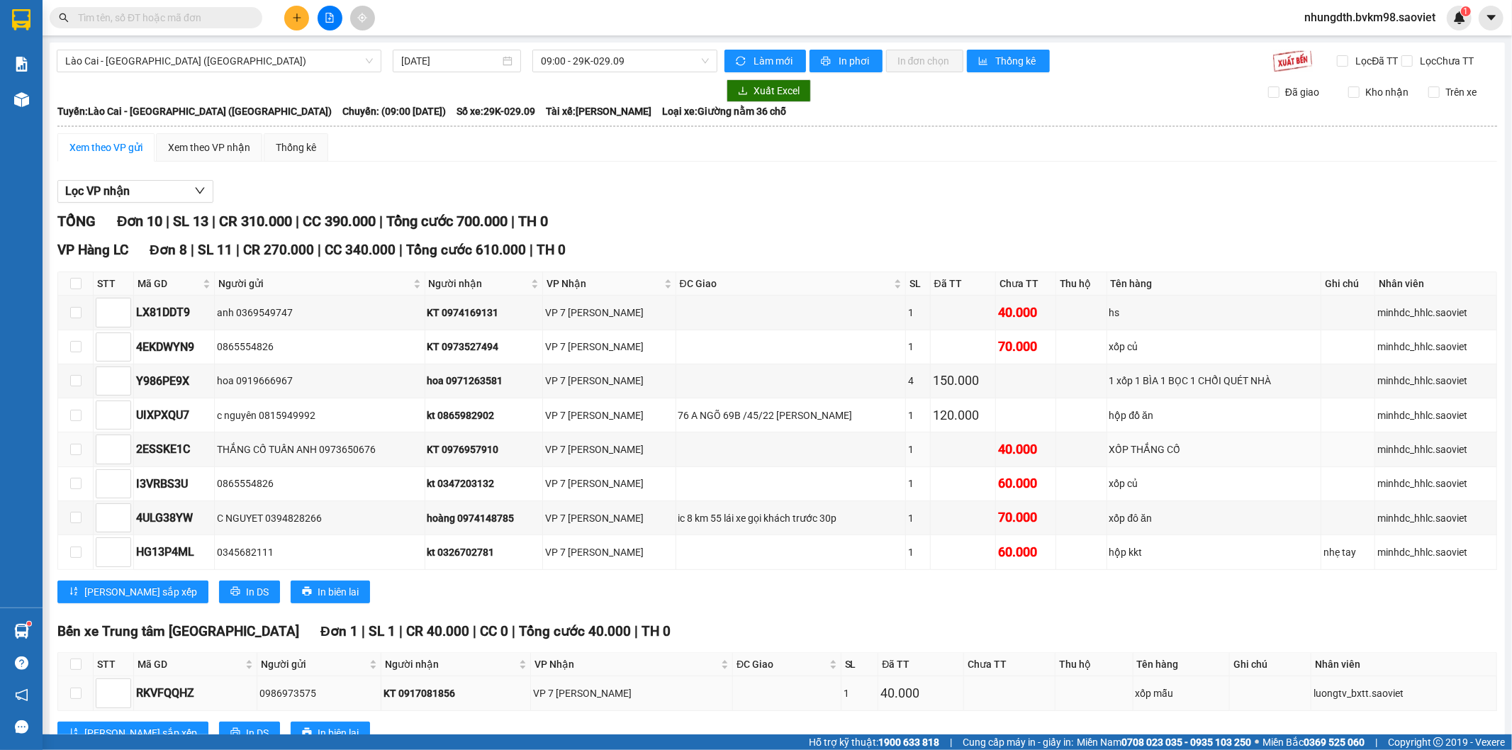
scroll to position [204, 0]
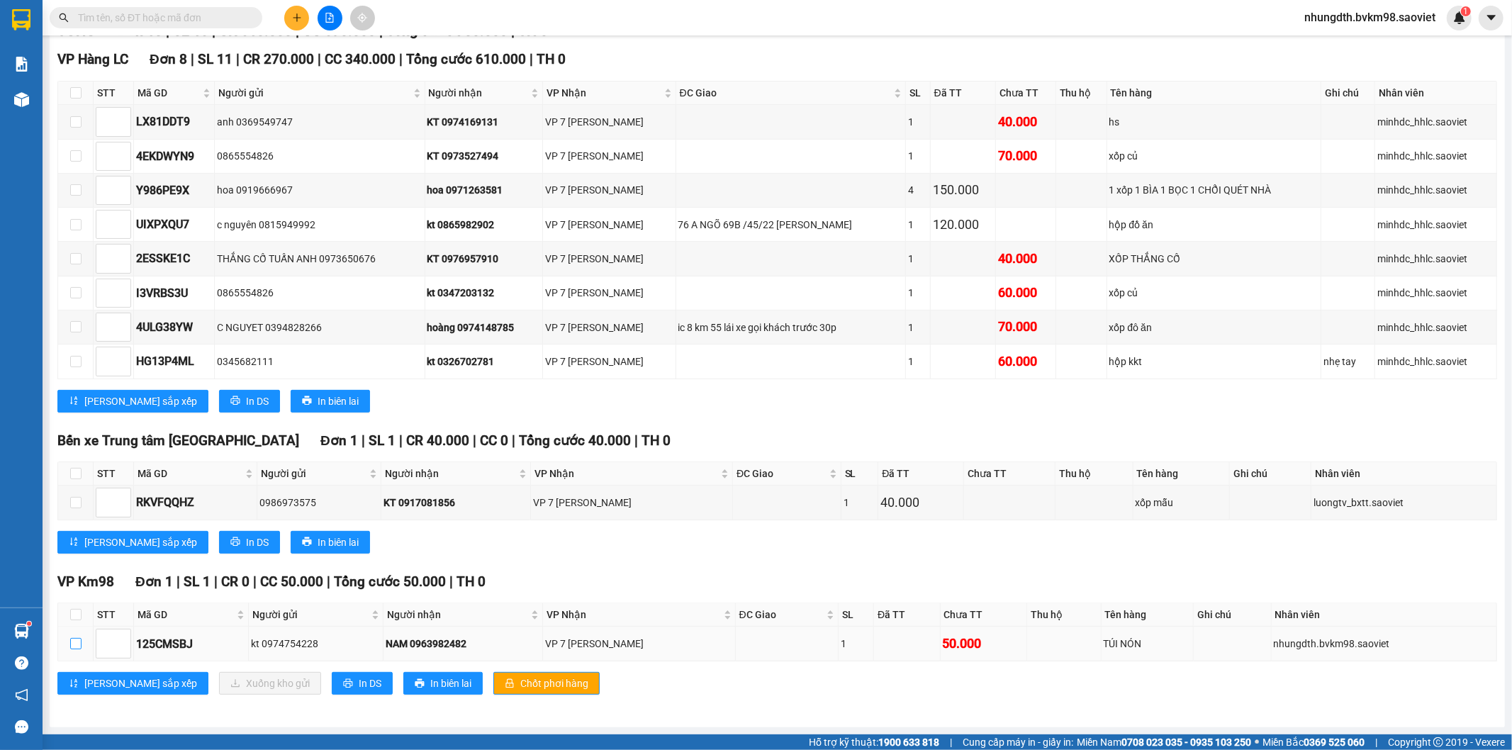
click at [73, 642] on input "checkbox" at bounding box center [75, 643] width 11 height 11
checkbox input "true"
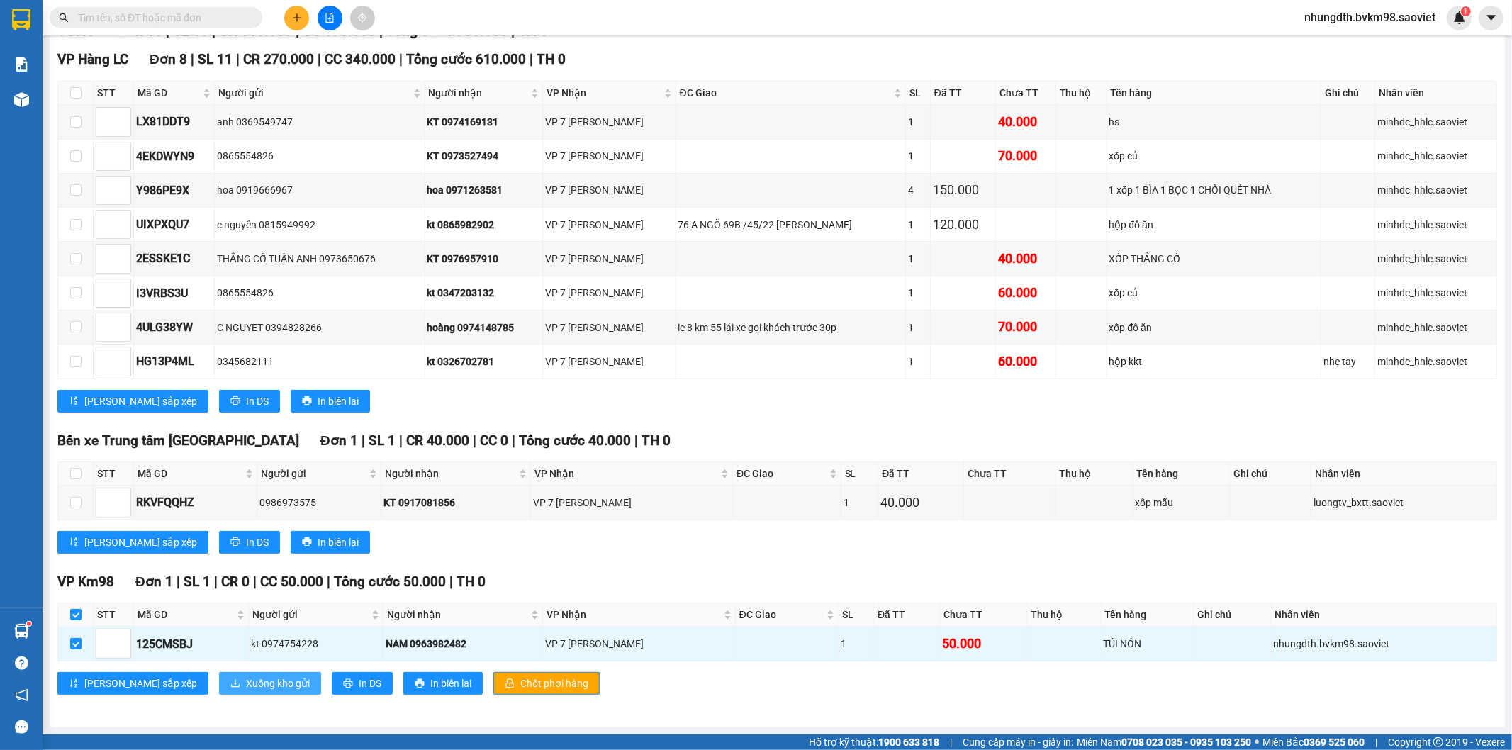
click at [246, 681] on span "Xuống kho gửi" at bounding box center [278, 683] width 64 height 16
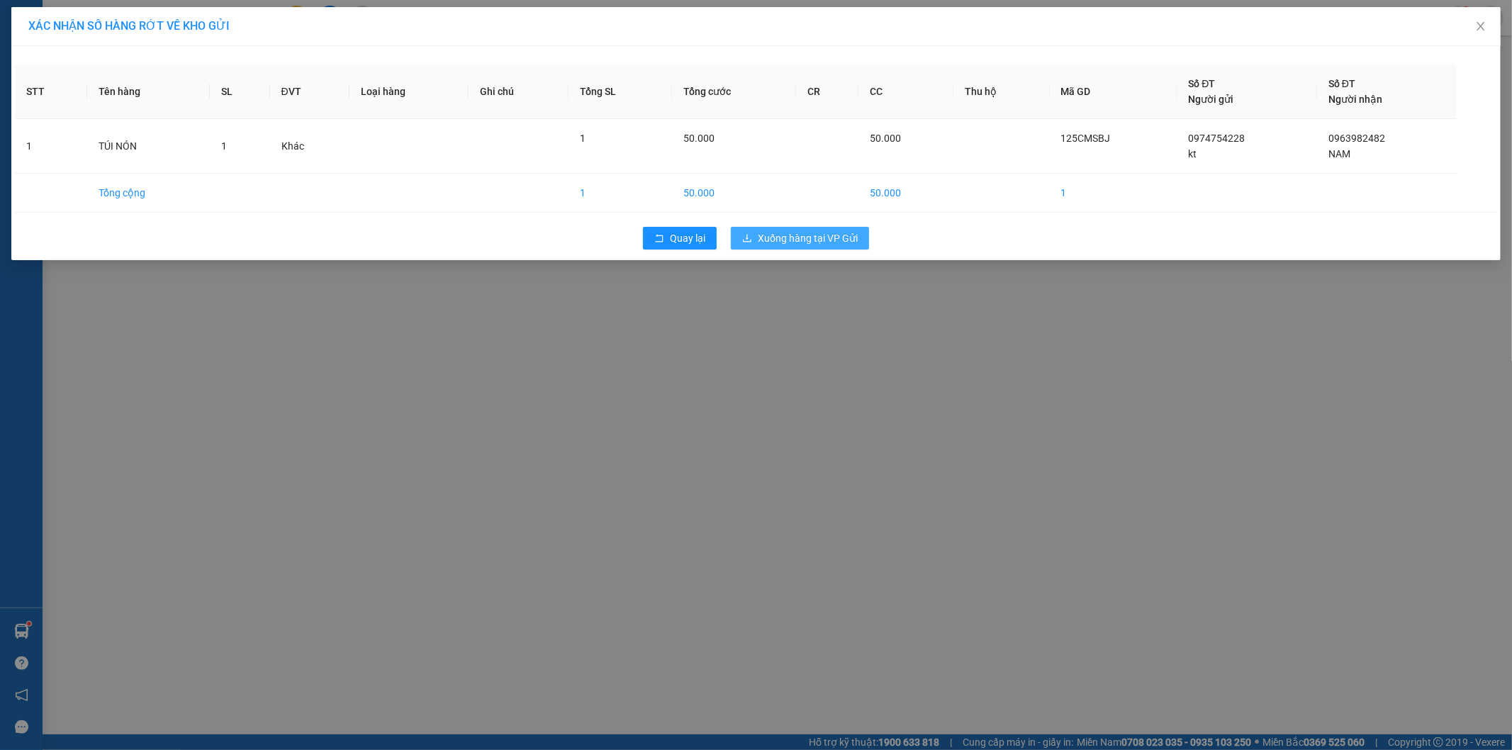
click at [817, 229] on button "Xuống hàng tại VP Gửi" at bounding box center [800, 238] width 138 height 23
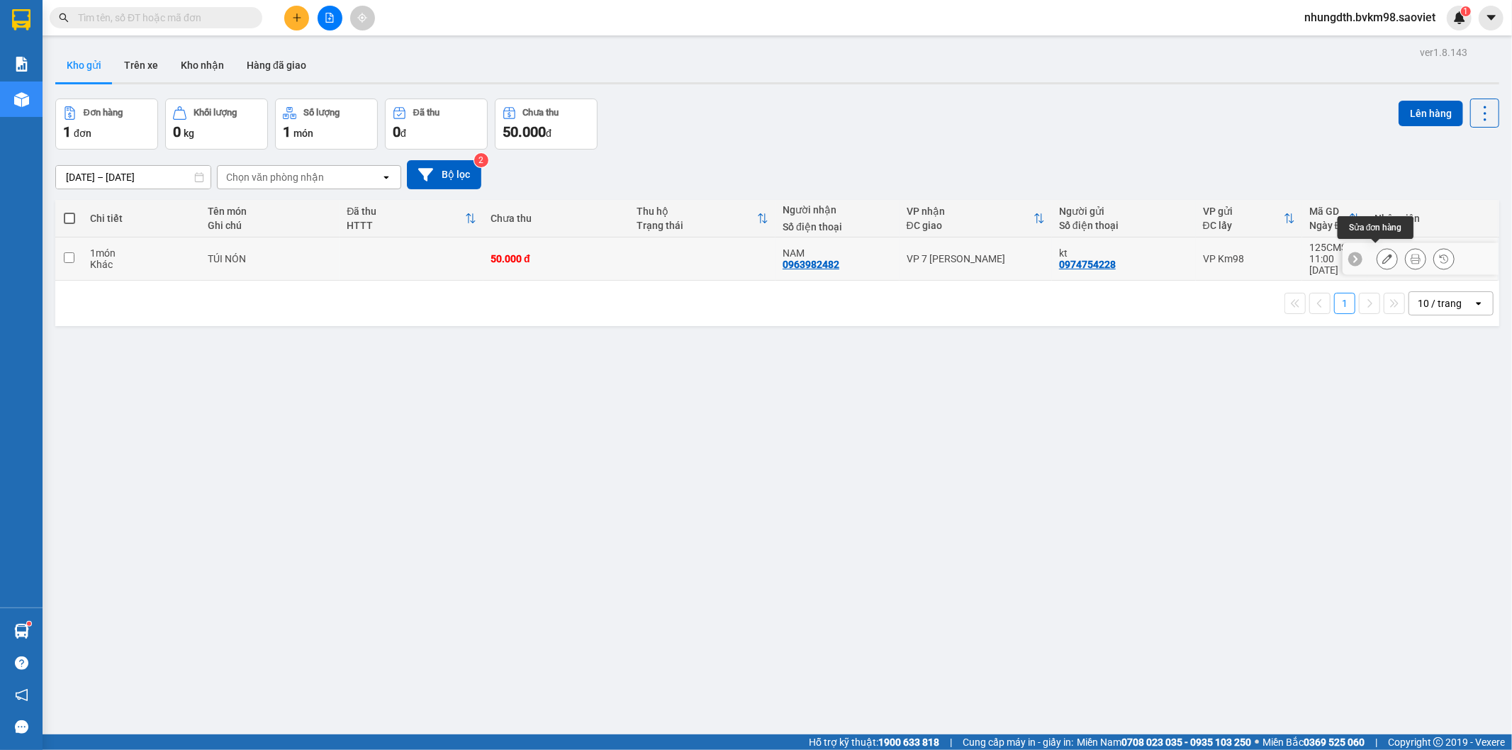
click at [1382, 254] on icon at bounding box center [1387, 259] width 10 height 10
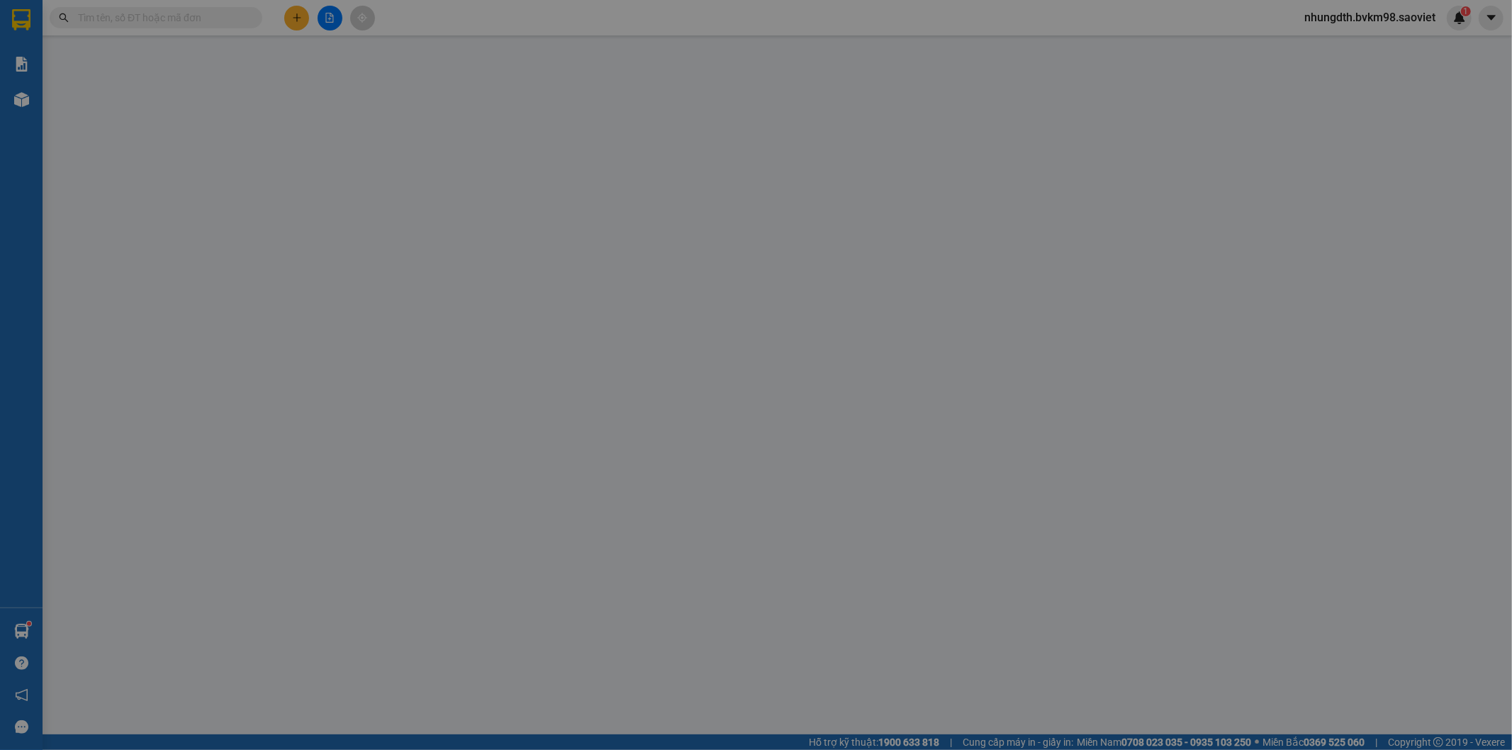
type input "0974754228"
type input "kt"
type input "0963982482"
type input "NAM"
type input "50.000"
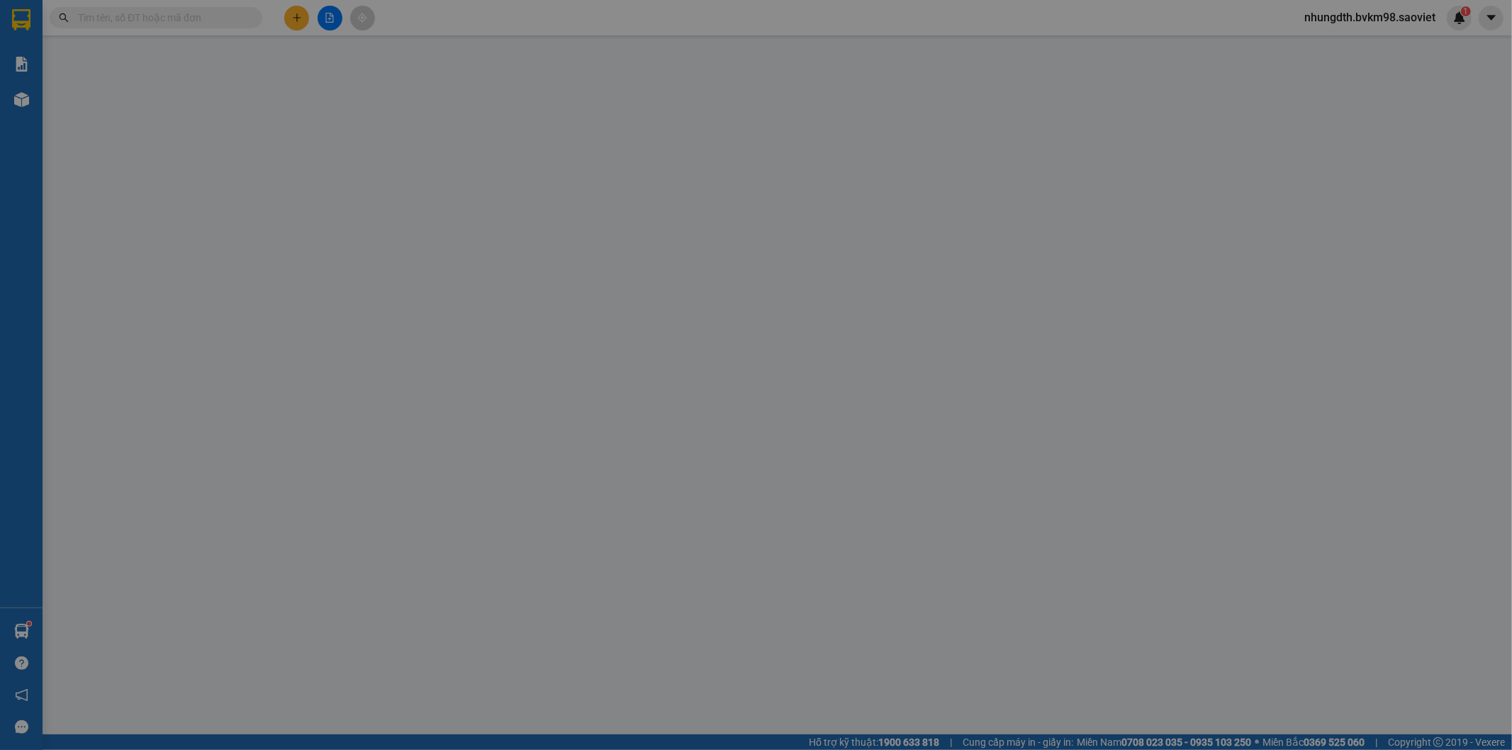
type input "50.000"
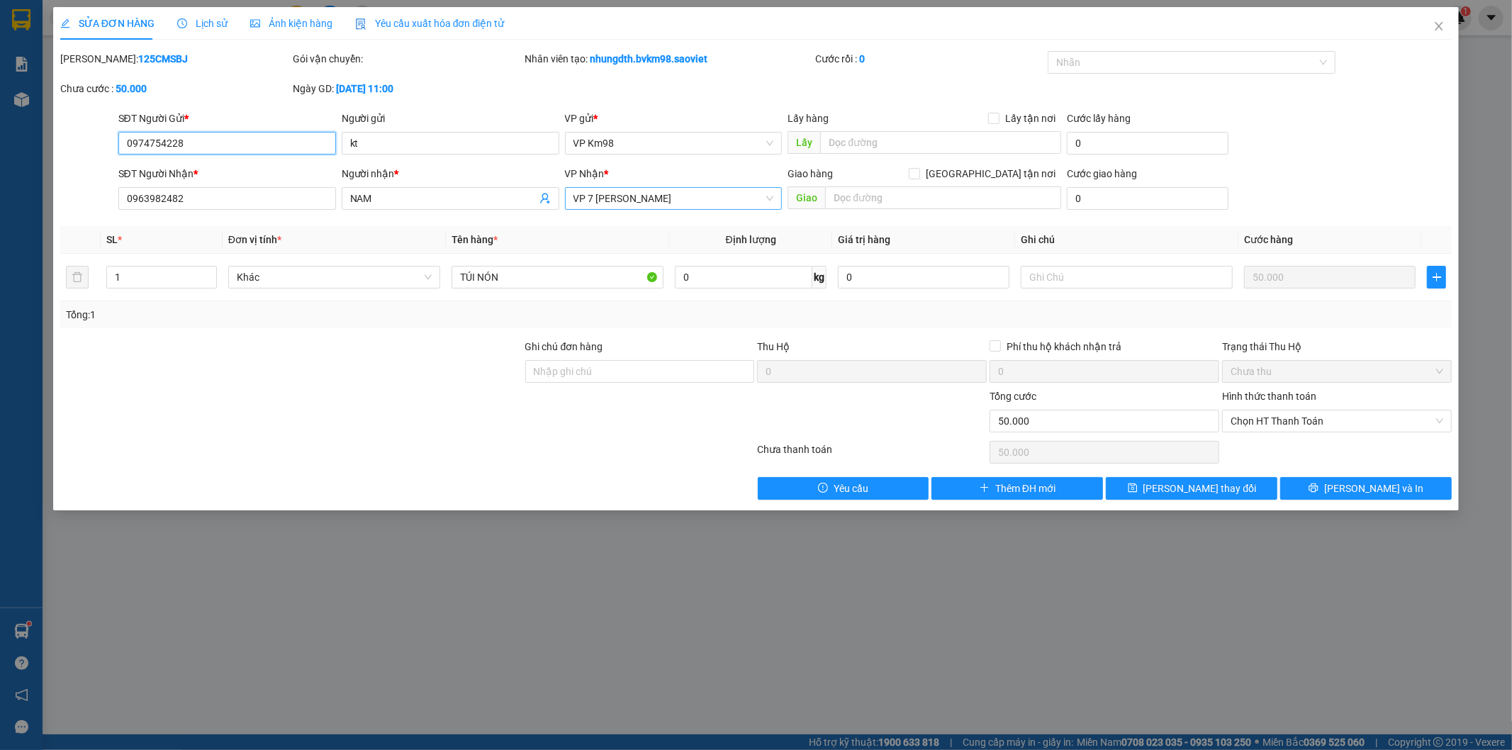
click at [646, 208] on span "VP 7 [PERSON_NAME]" at bounding box center [673, 198] width 201 height 21
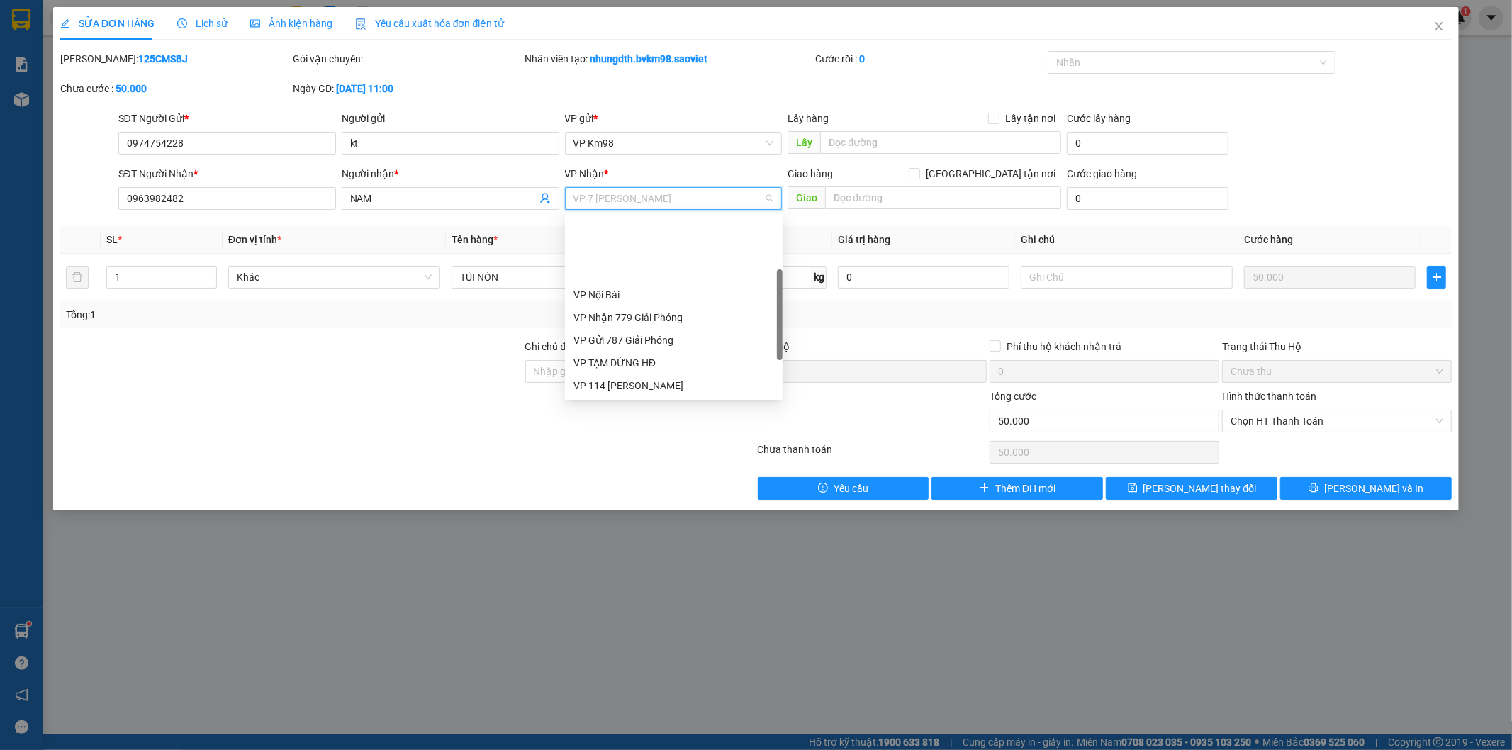
scroll to position [90, 0]
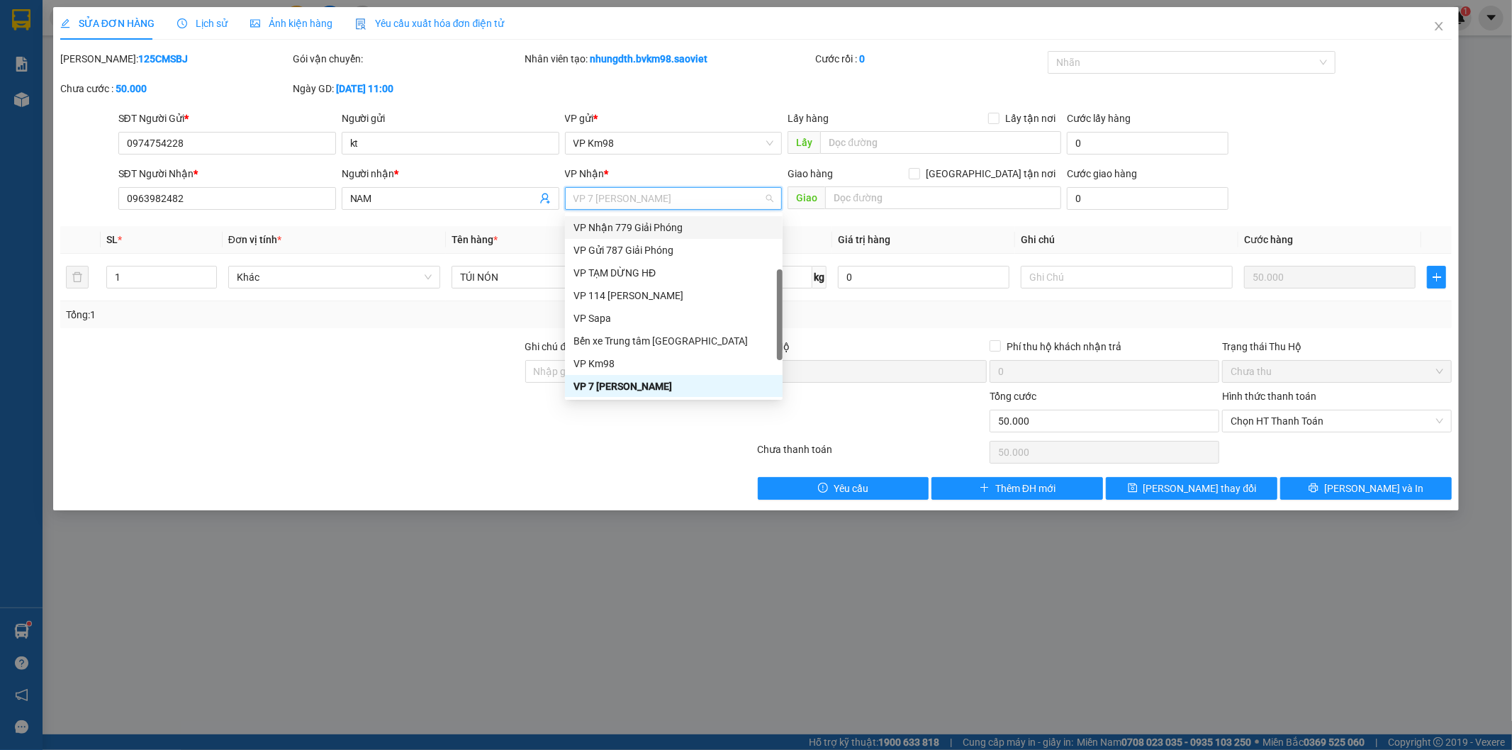
click at [653, 225] on div "VP Nhận 779 Giải Phóng" at bounding box center [673, 228] width 201 height 16
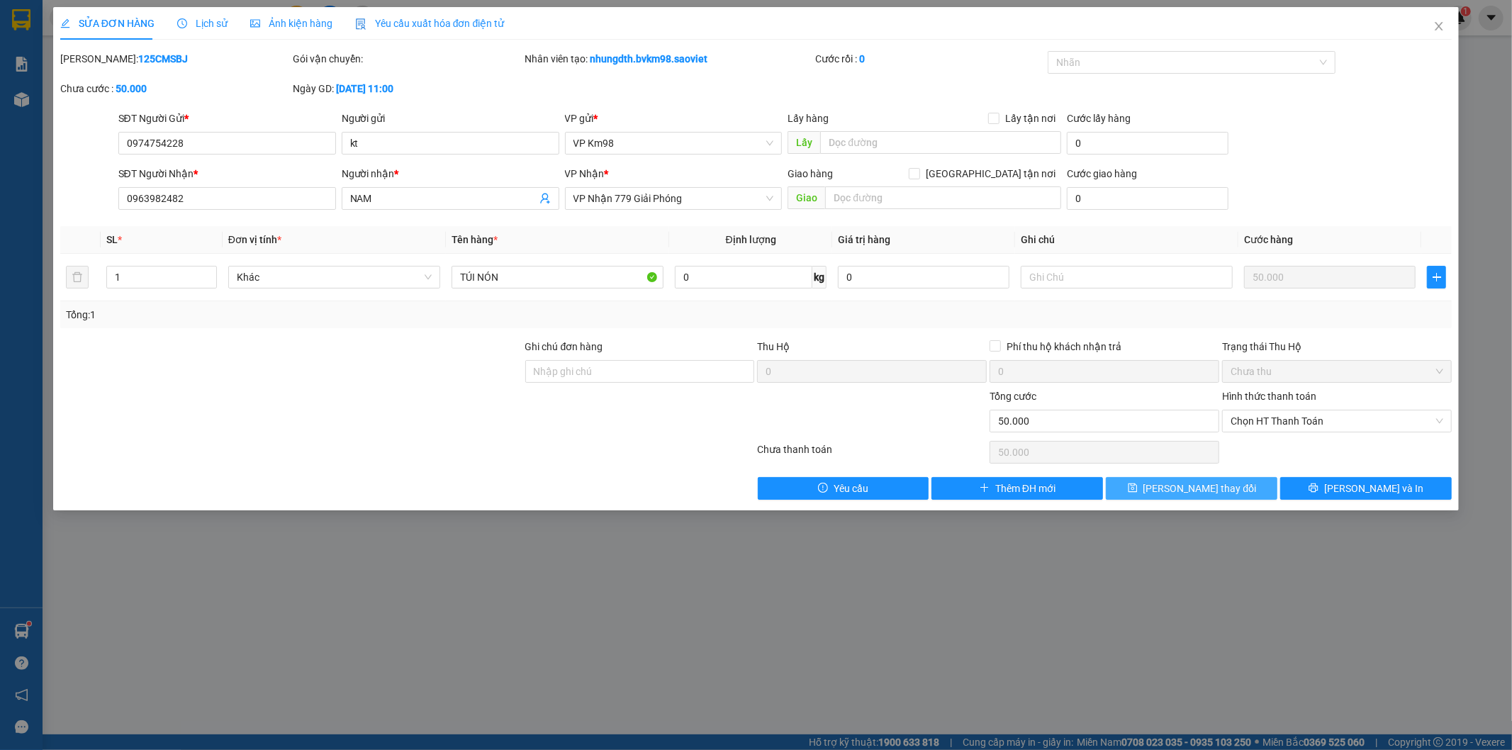
click at [1198, 493] on span "[PERSON_NAME] thay đổi" at bounding box center [1199, 489] width 113 height 16
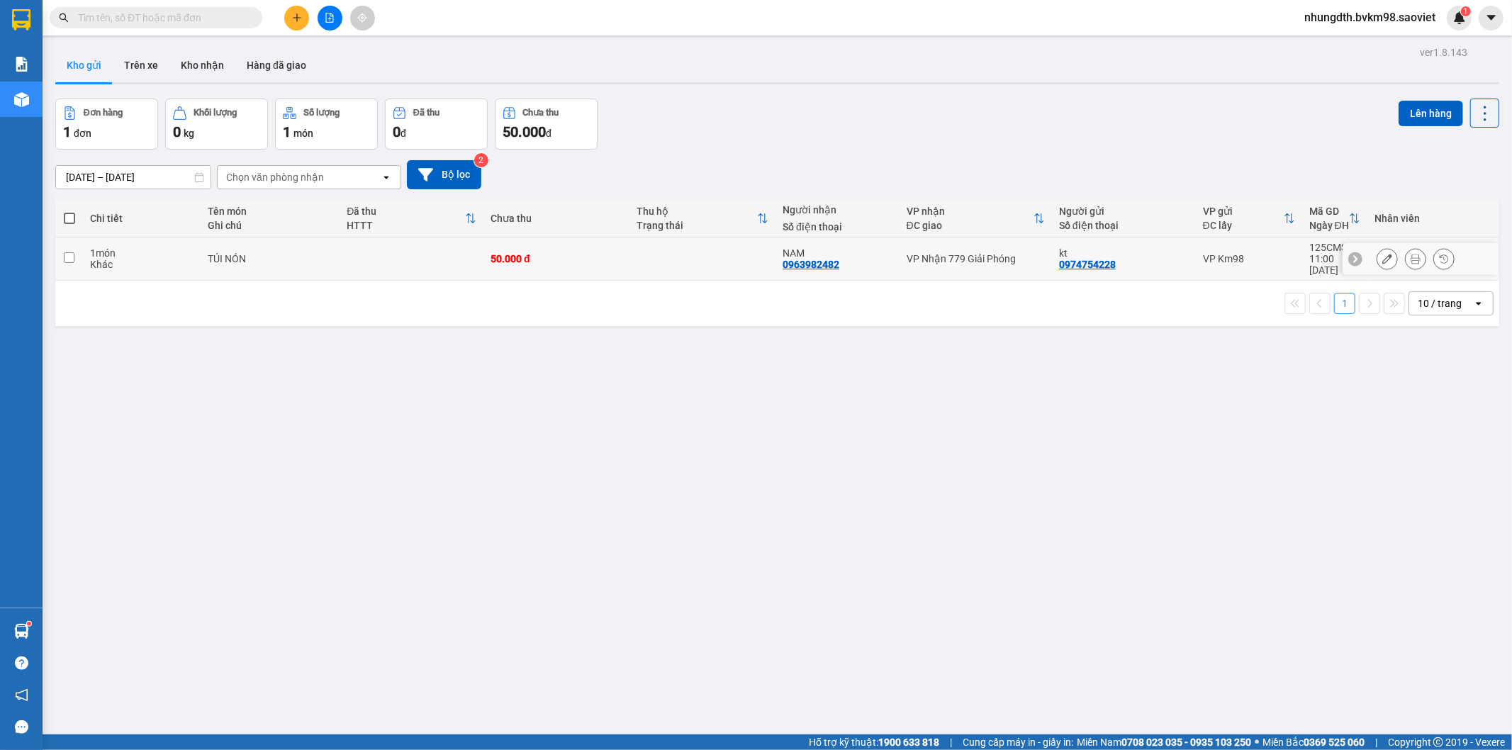
click at [67, 254] on input "checkbox" at bounding box center [69, 257] width 11 height 11
checkbox input "true"
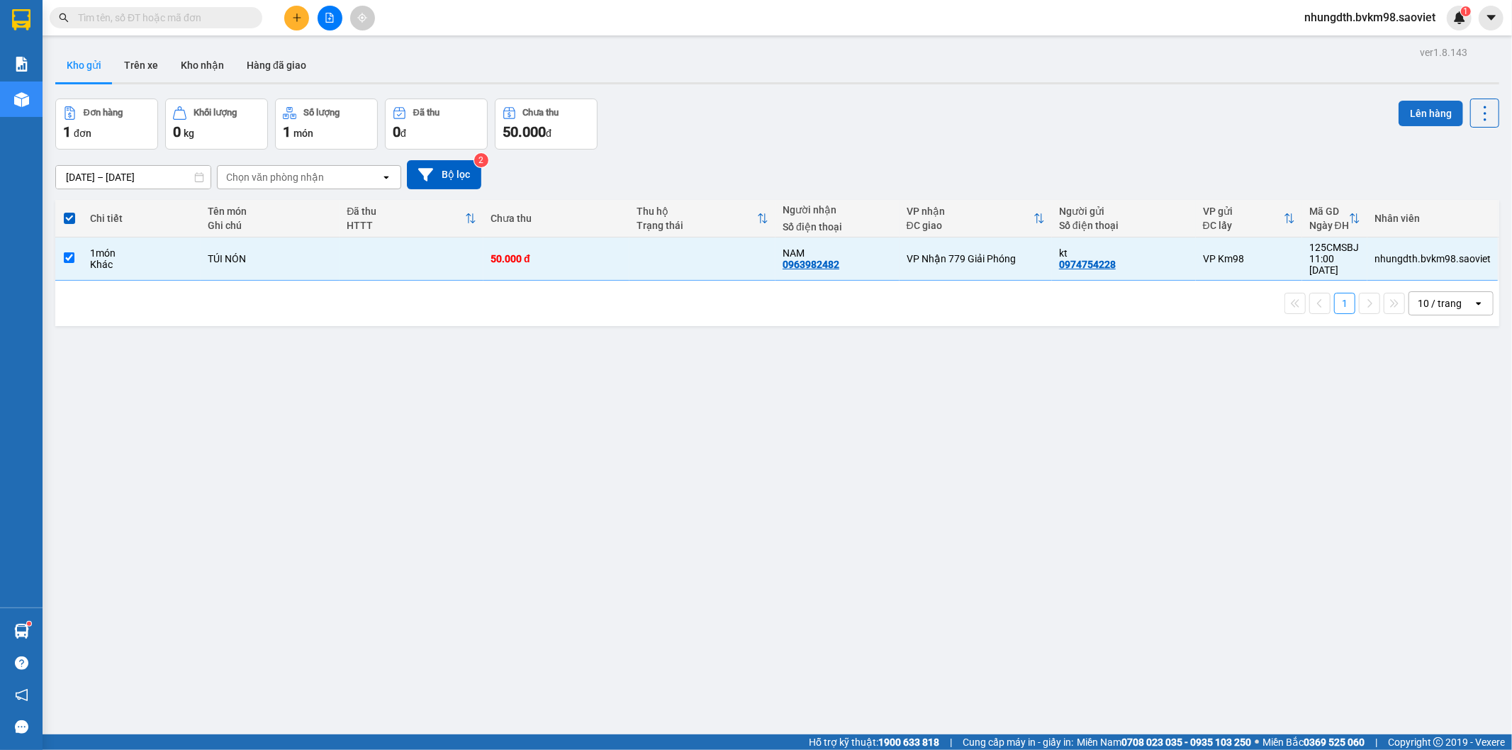
click at [1437, 109] on button "Lên hàng" at bounding box center [1430, 114] width 64 height 26
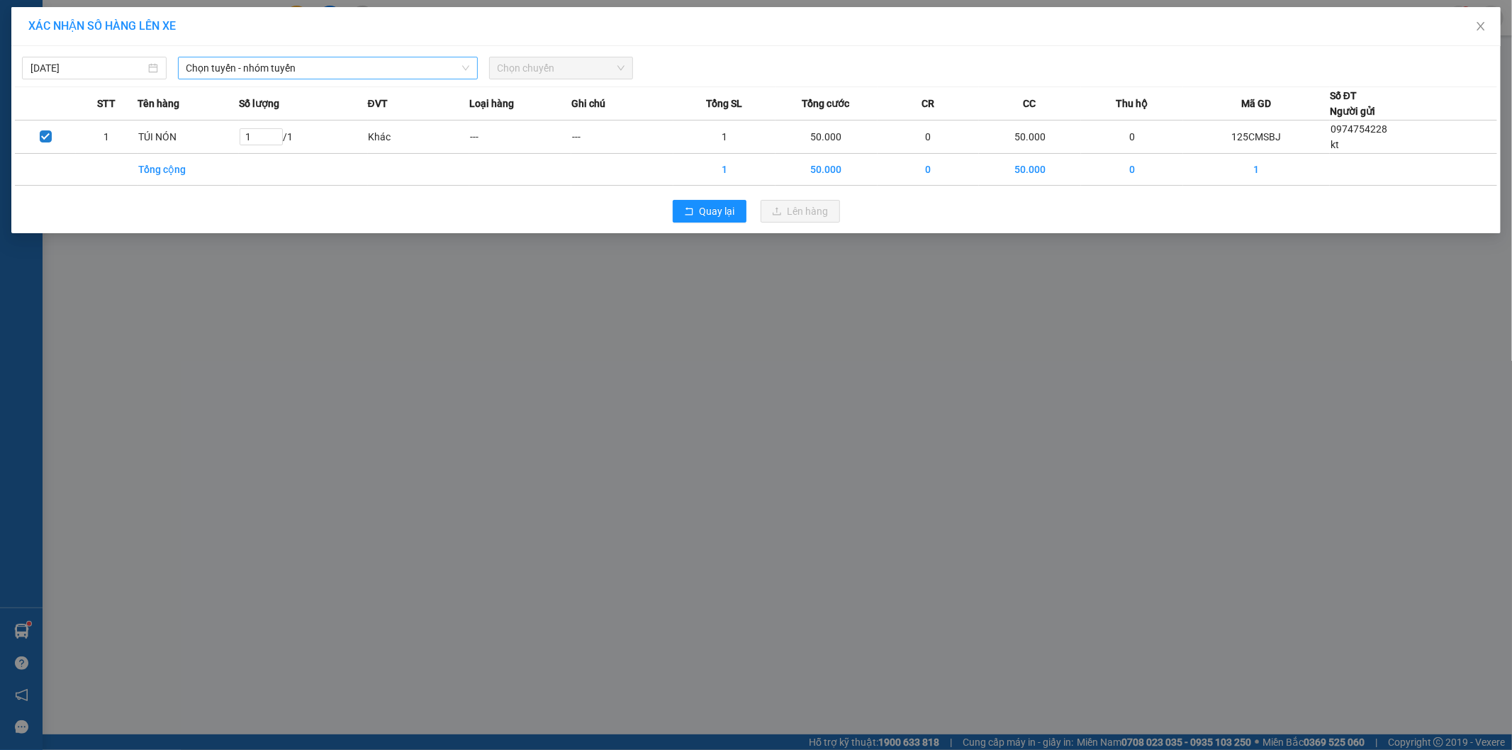
click at [253, 68] on span "Chọn tuyến - nhóm tuyến" at bounding box center [327, 67] width 283 height 21
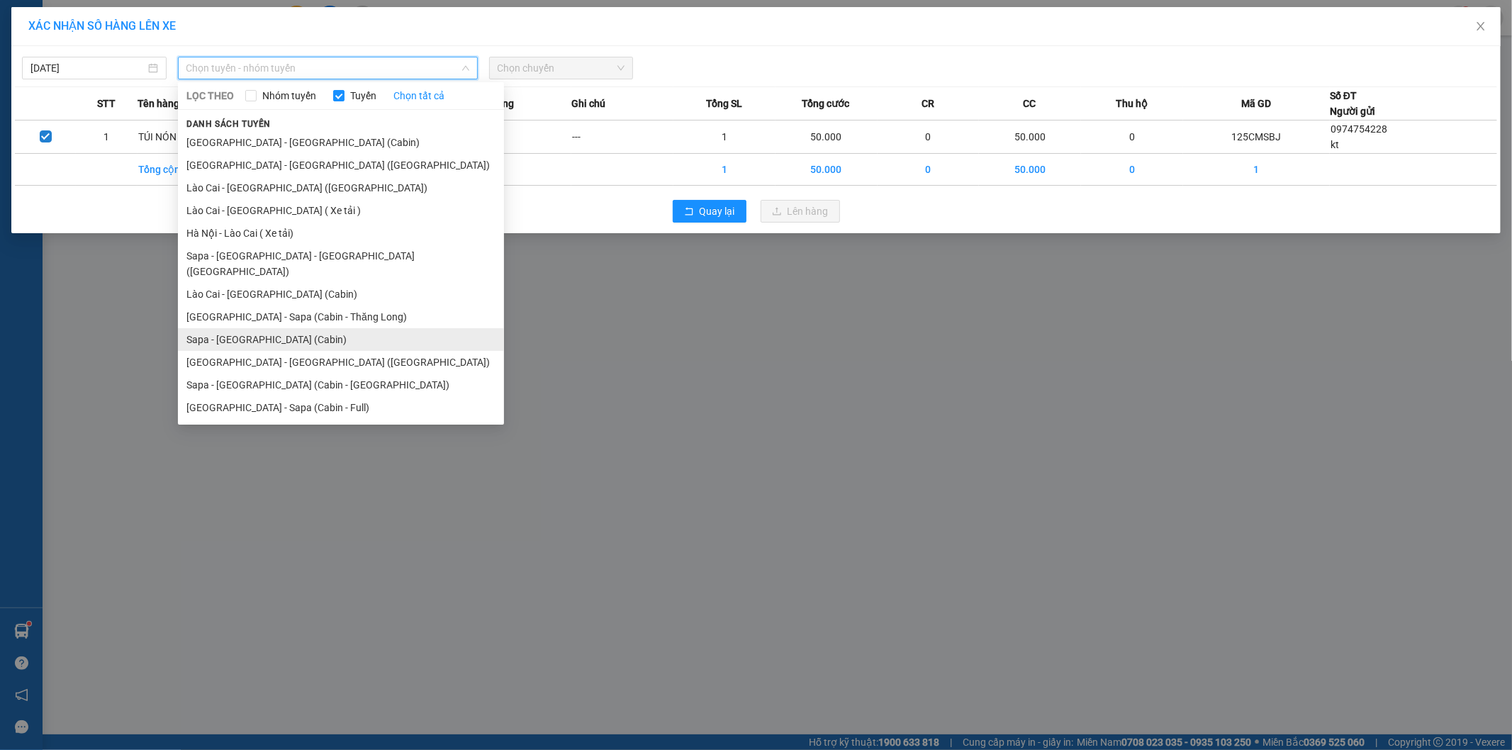
click at [256, 328] on li "Sapa - [GEOGRAPHIC_DATA] (Cabin)" at bounding box center [341, 339] width 326 height 23
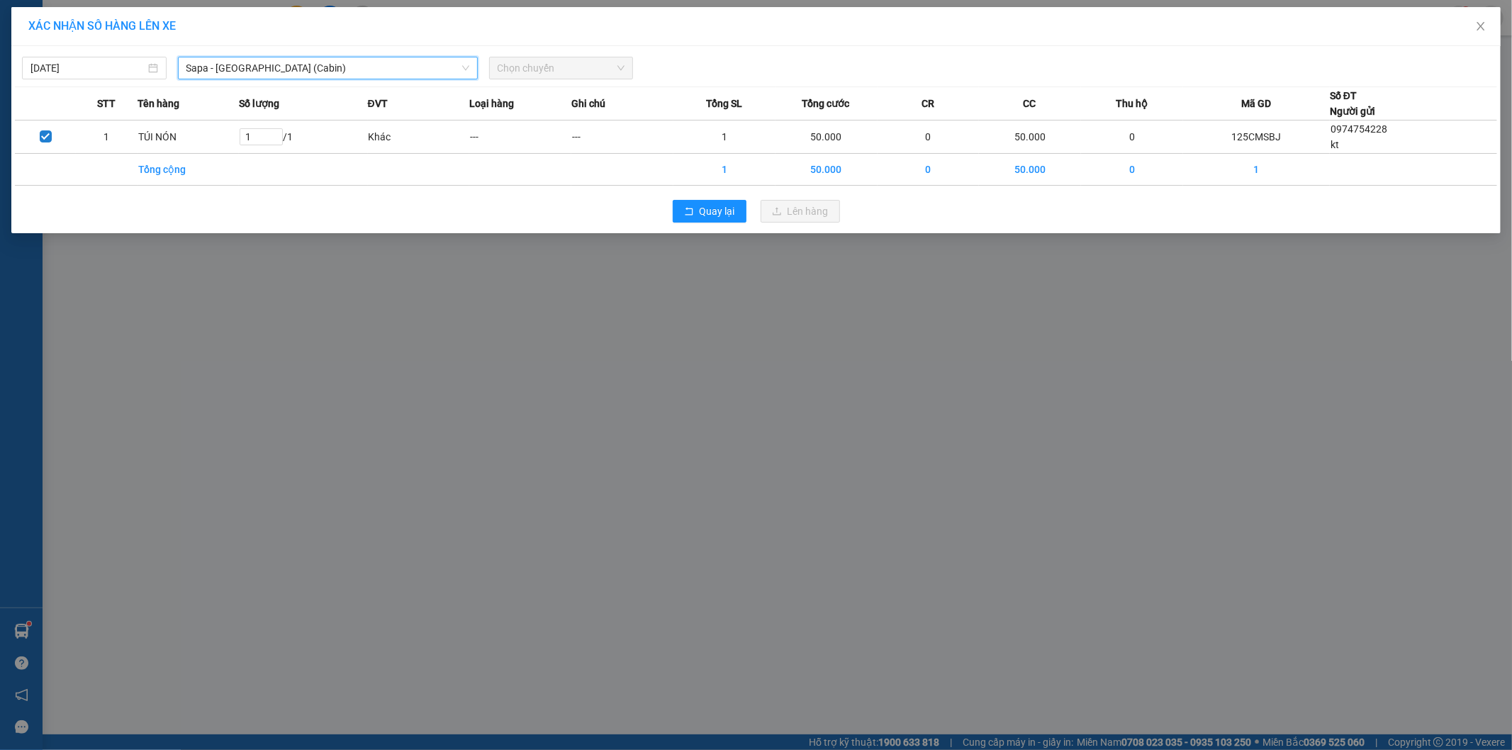
click at [561, 69] on span "Chọn chuyến" at bounding box center [562, 67] width 128 height 21
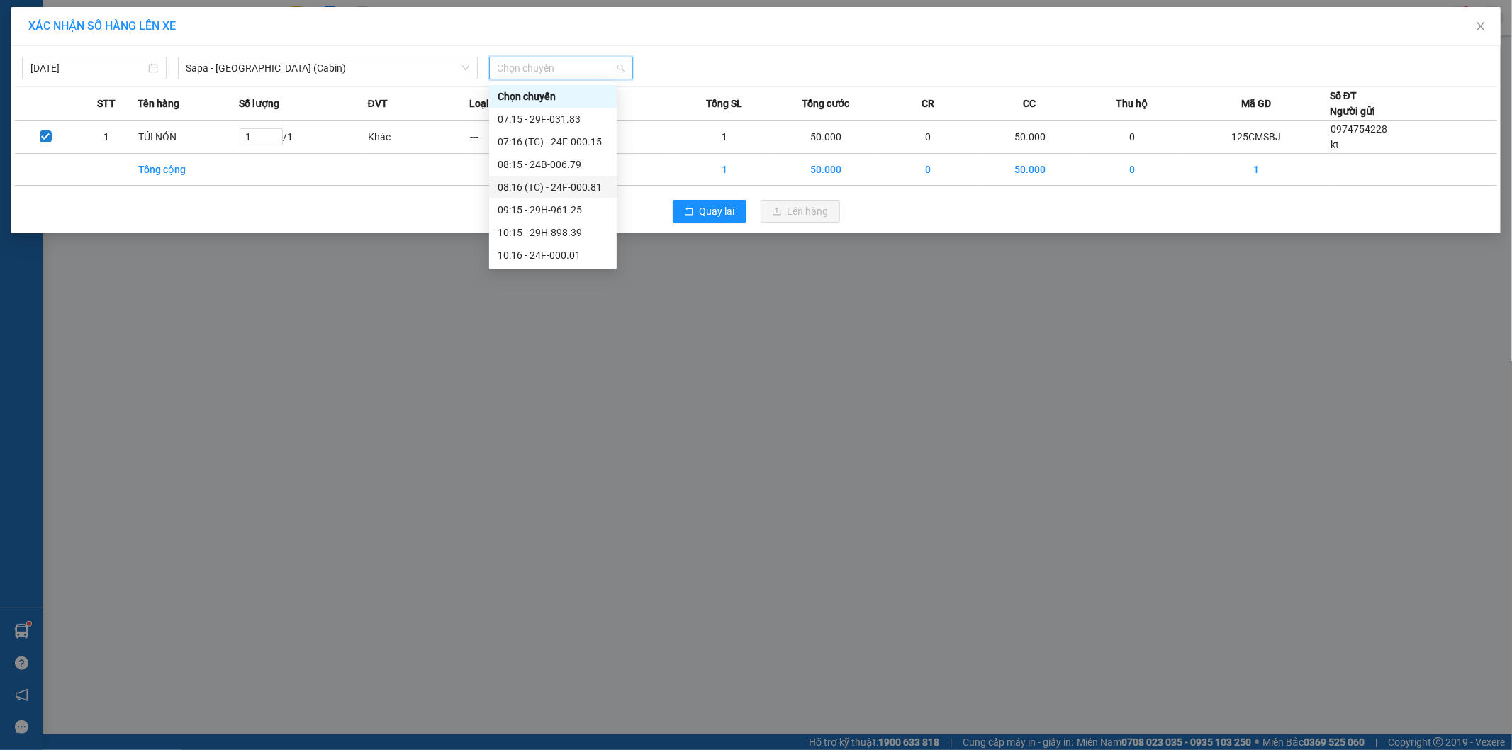
click at [580, 189] on div "08:16 (TC) - 24F-000.81" at bounding box center [553, 187] width 111 height 16
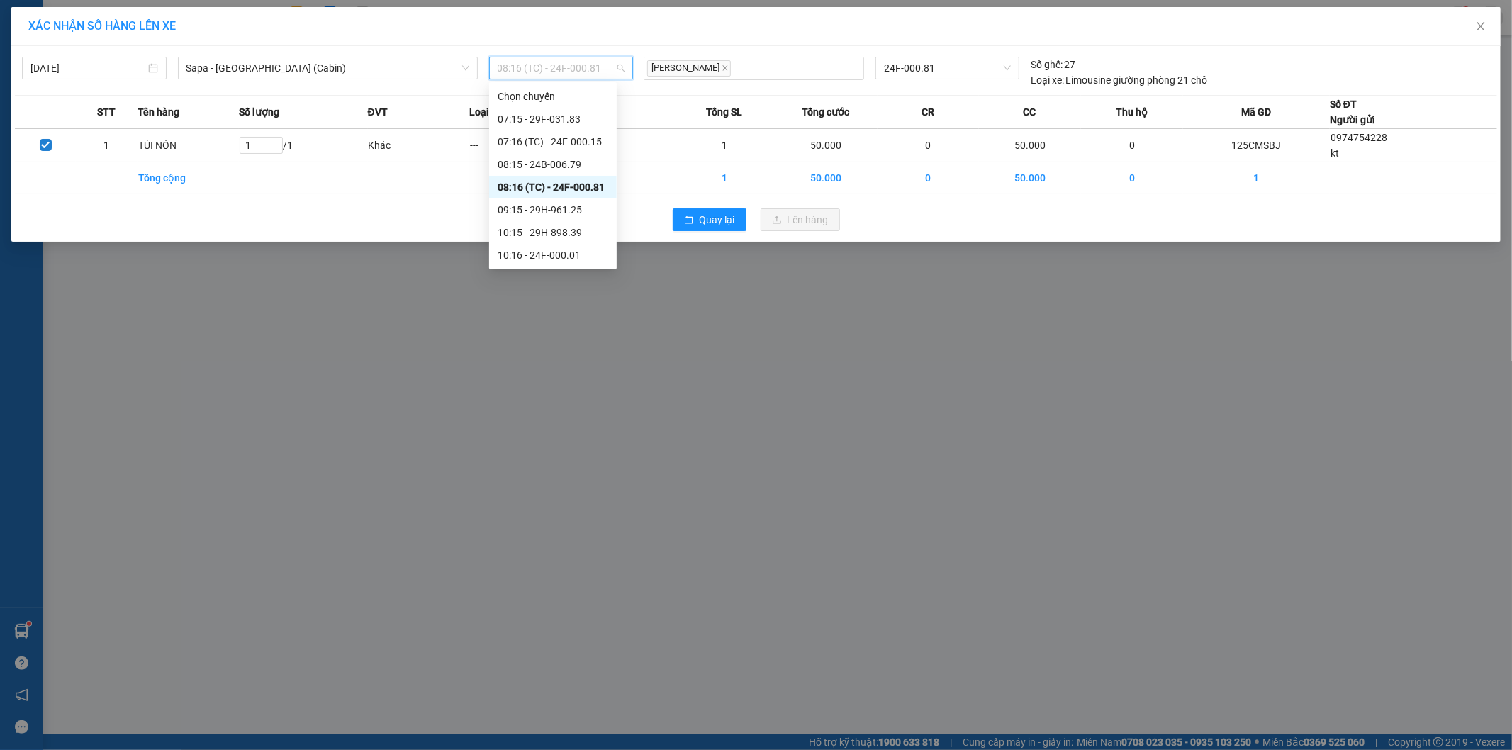
click at [558, 62] on span "08:16 (TC) - 24F-000.81" at bounding box center [562, 67] width 128 height 21
click at [582, 210] on div "09:15 - 29H-961.25" at bounding box center [553, 210] width 111 height 16
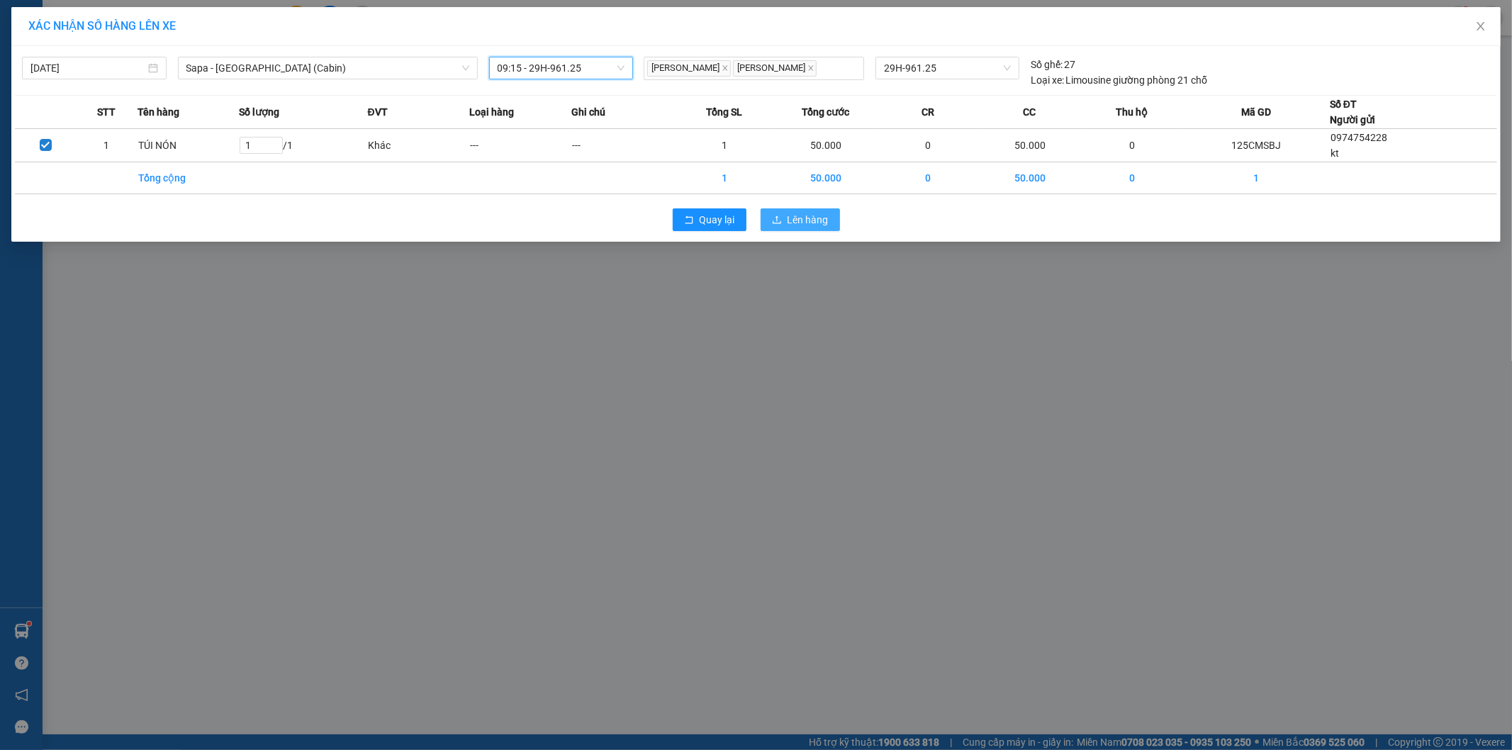
click at [805, 229] on button "Lên hàng" at bounding box center [799, 219] width 79 height 23
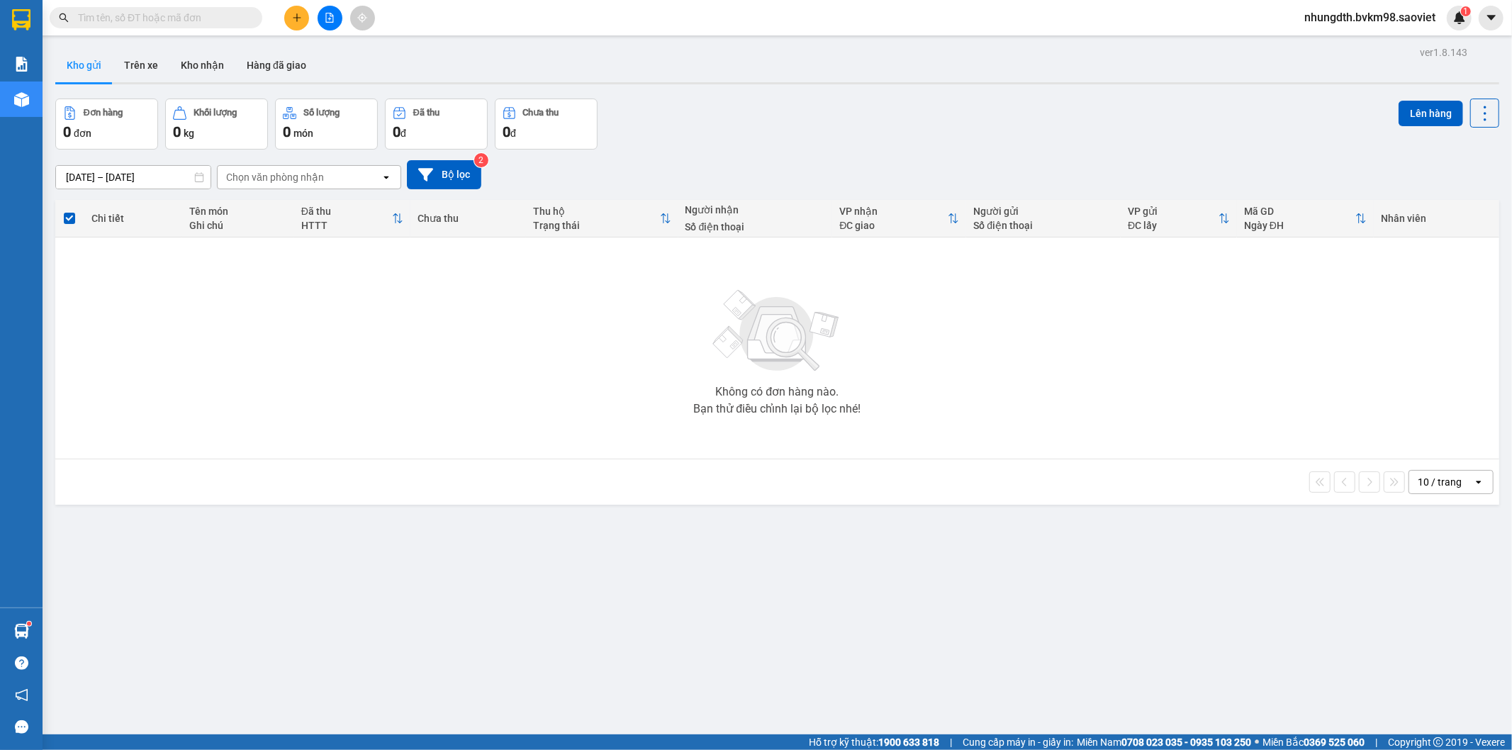
click at [116, 24] on input "text" at bounding box center [161, 18] width 167 height 16
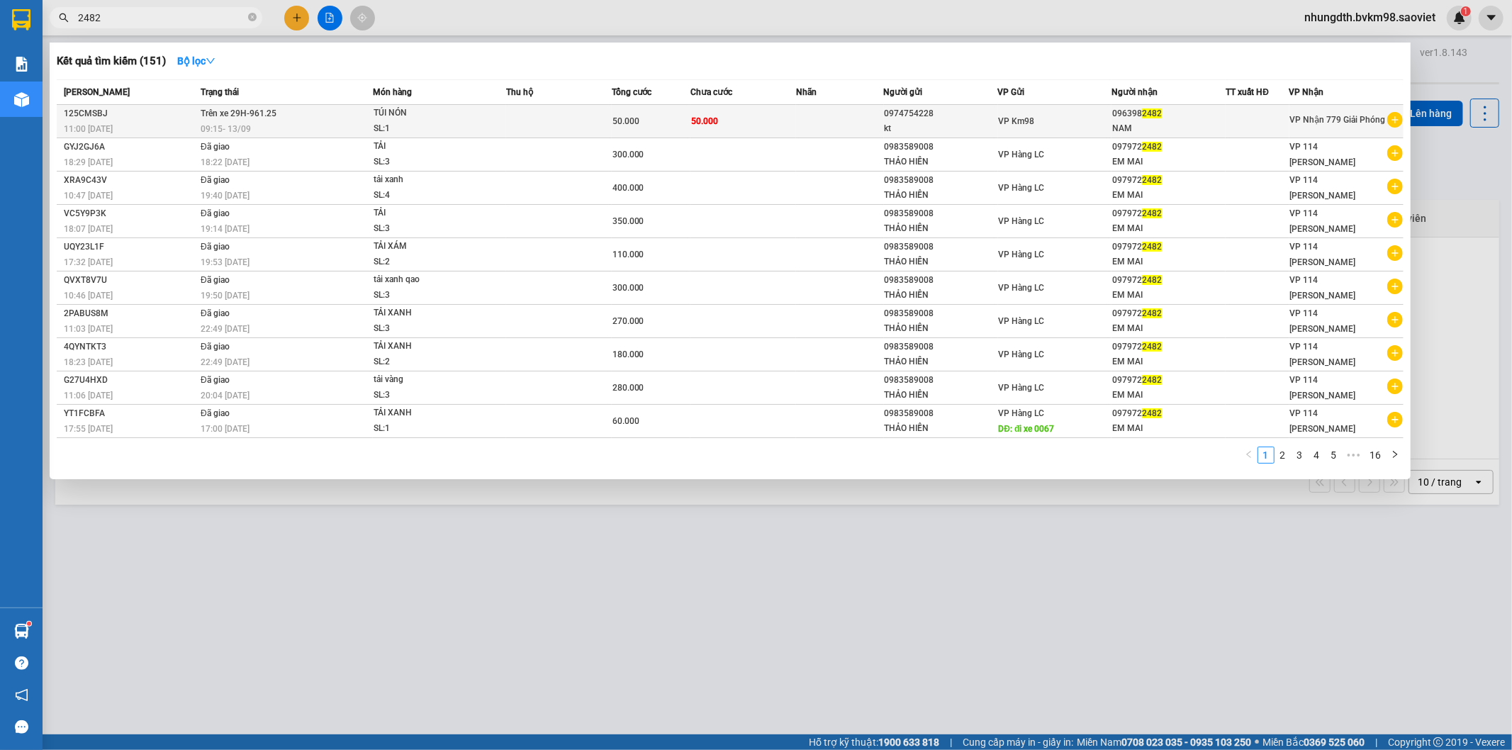
type input "2482"
click at [279, 112] on td "Trên xe 29H-961.25 09:15 [DATE]" at bounding box center [285, 121] width 176 height 33
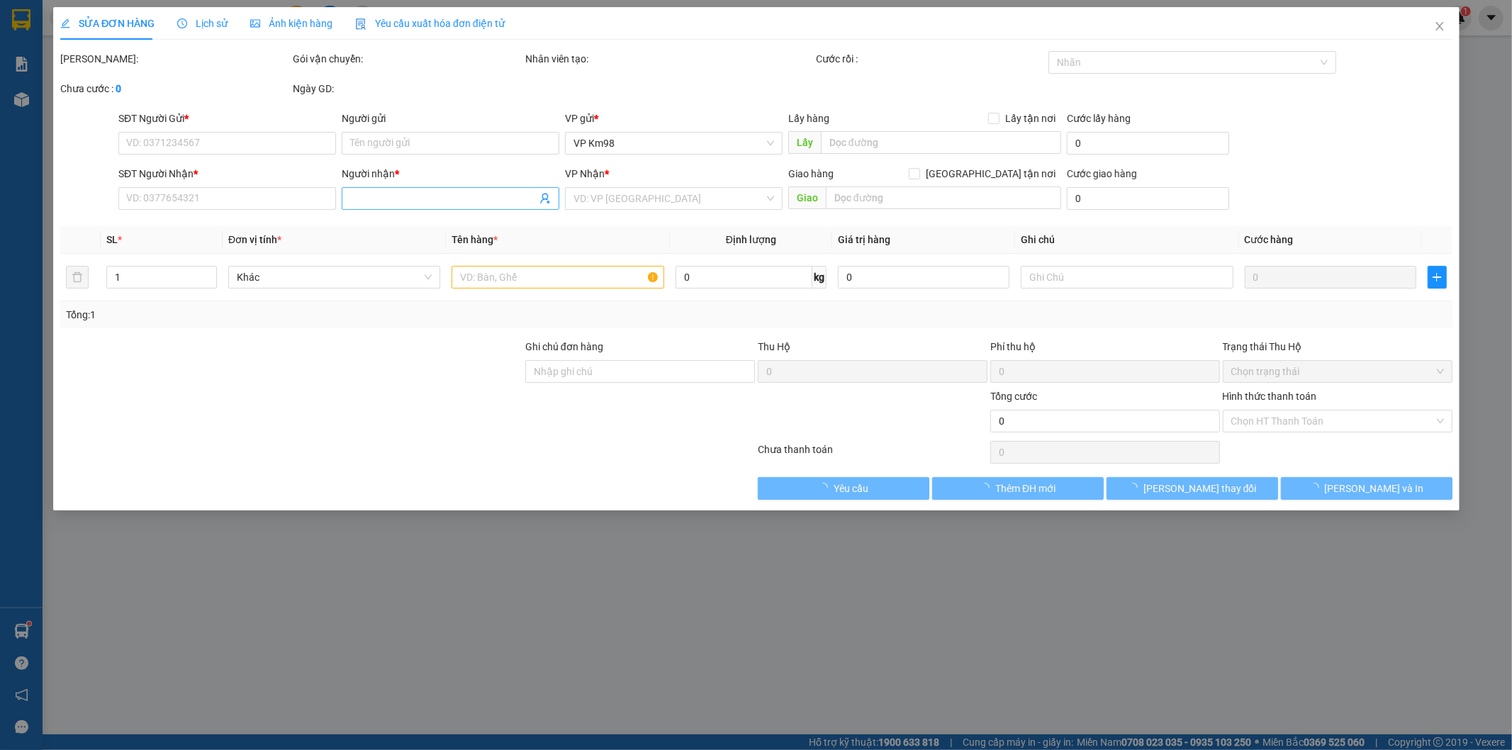
type input "0974754228"
type input "kt"
type input "0963982482"
type input "NAM"
type input "50.000"
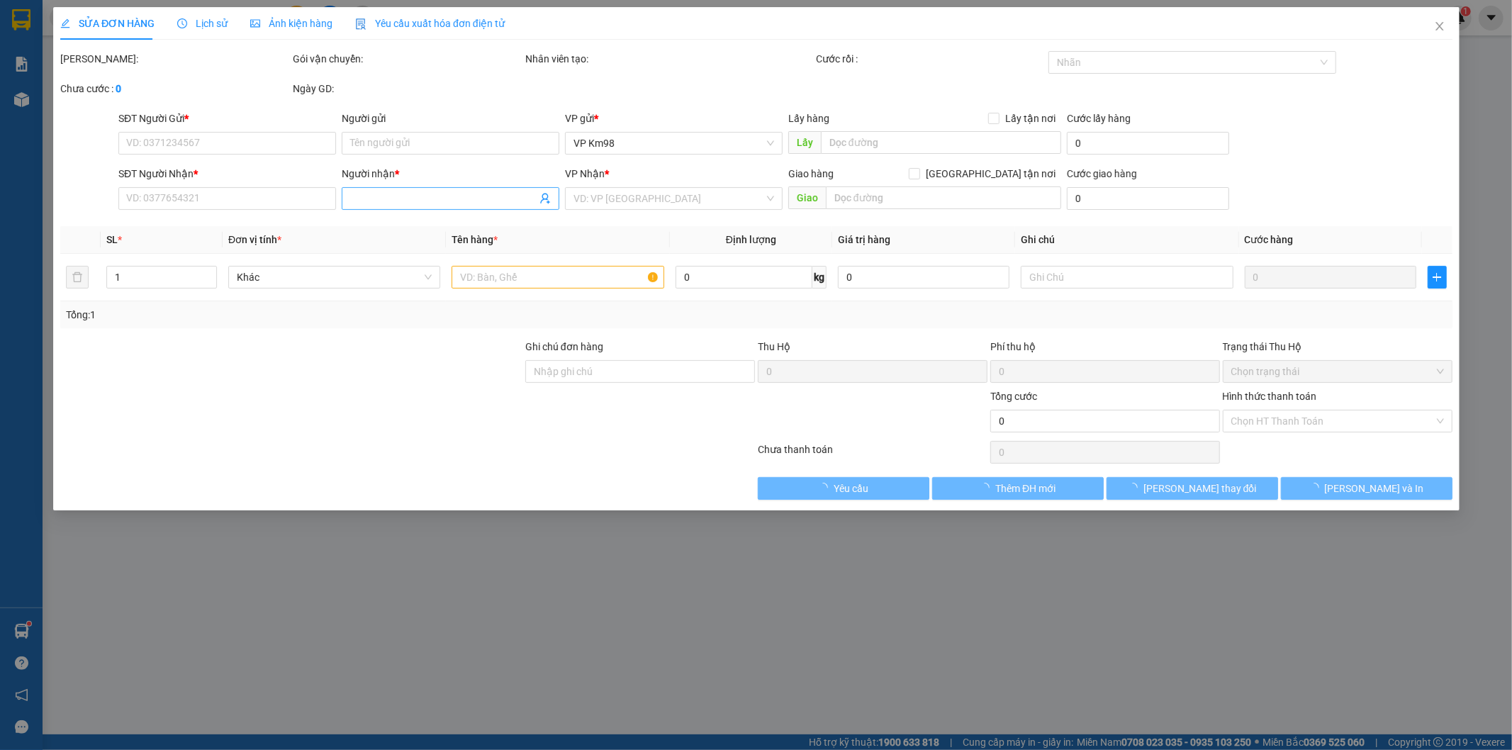
type input "50.000"
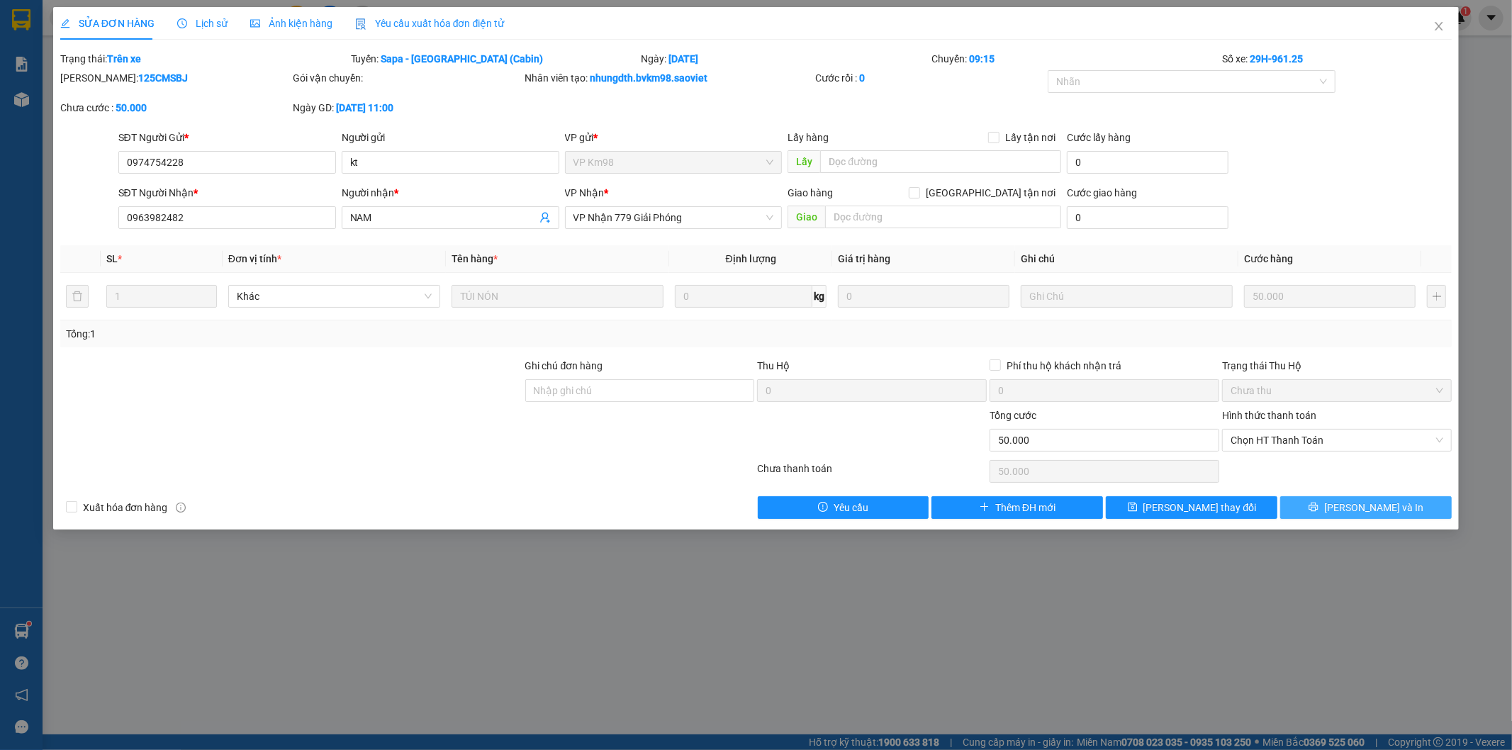
click at [1382, 505] on span "[PERSON_NAME] và In" at bounding box center [1373, 508] width 99 height 16
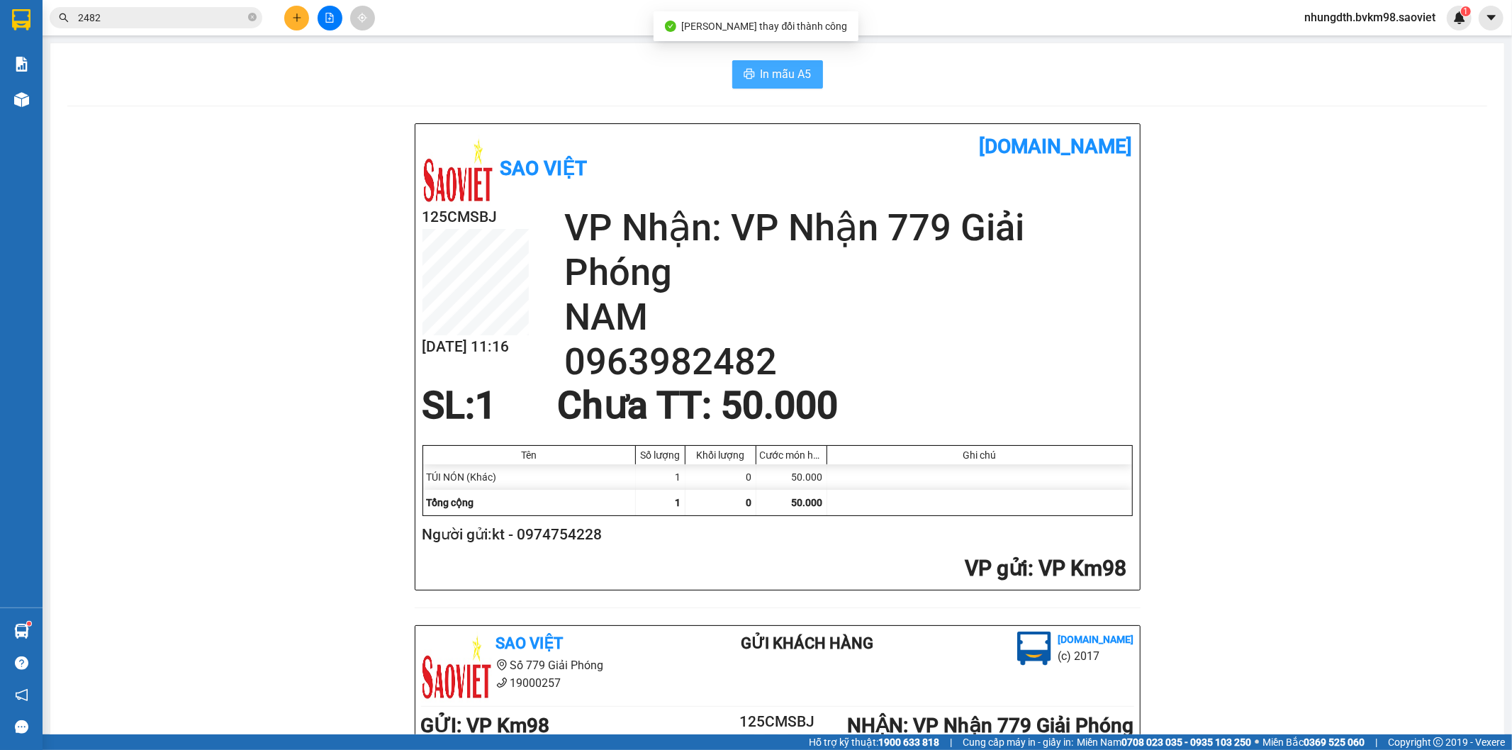
click at [782, 73] on span "In mẫu A5" at bounding box center [785, 74] width 51 height 18
